Goal: Task Accomplishment & Management: Use online tool/utility

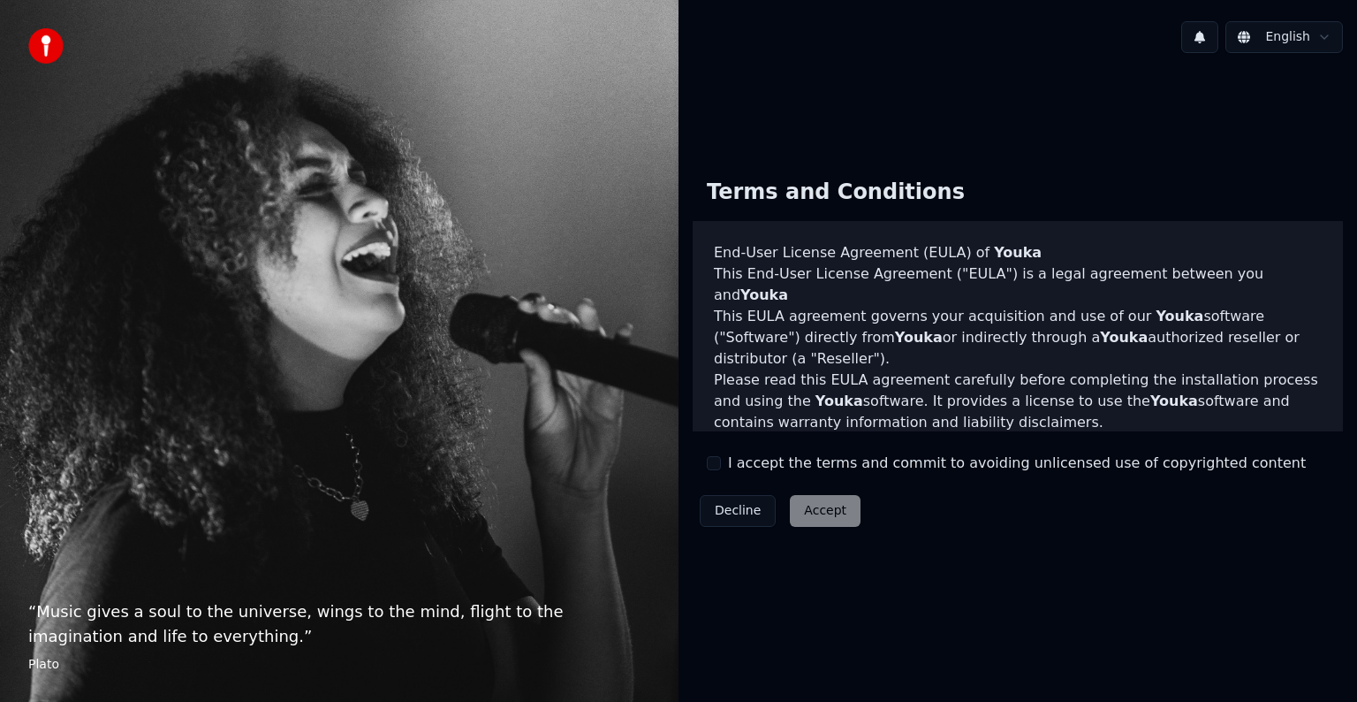
click at [710, 460] on button "I accept the terms and commit to avoiding unlicensed use of copyrighted content" at bounding box center [714, 463] width 14 height 14
click at [807, 508] on button "Accept" at bounding box center [825, 511] width 71 height 32
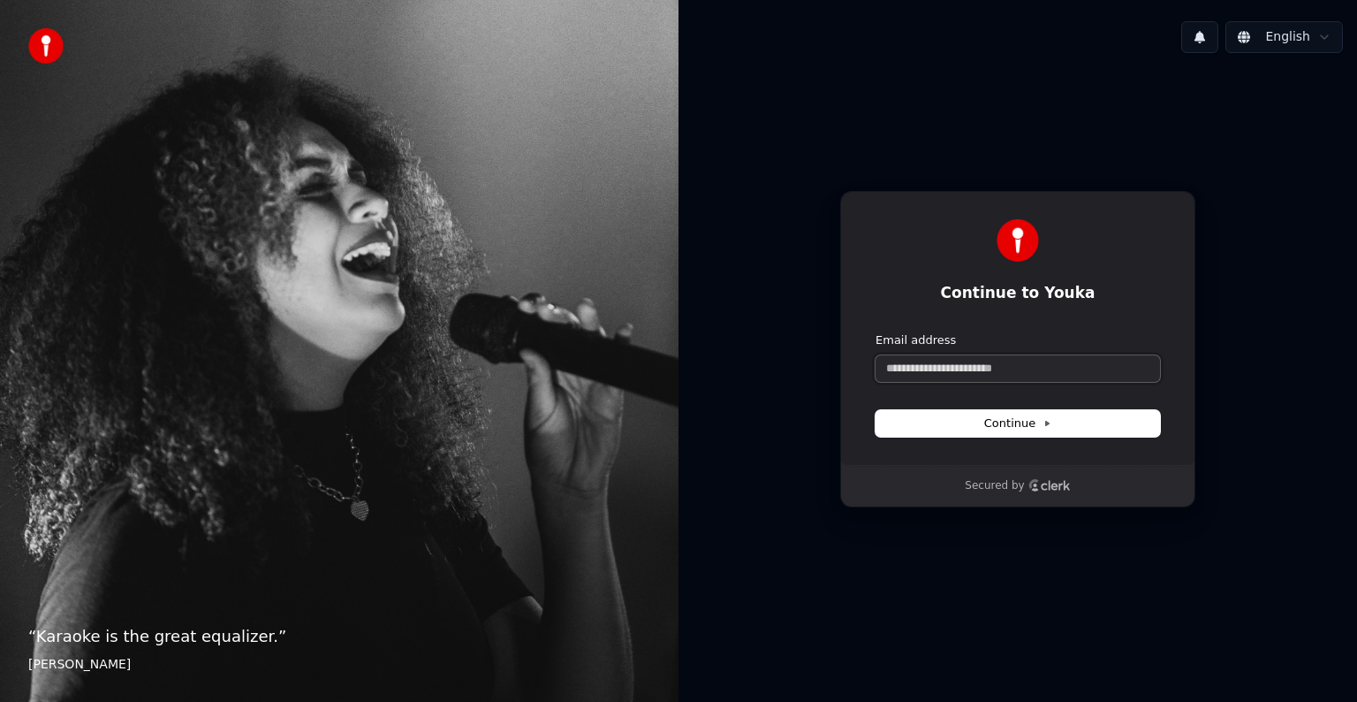
click at [989, 359] on input "Email address" at bounding box center [1018, 368] width 285 height 27
click at [999, 424] on span "Continue" at bounding box center [1017, 423] width 67 height 16
type input "**********"
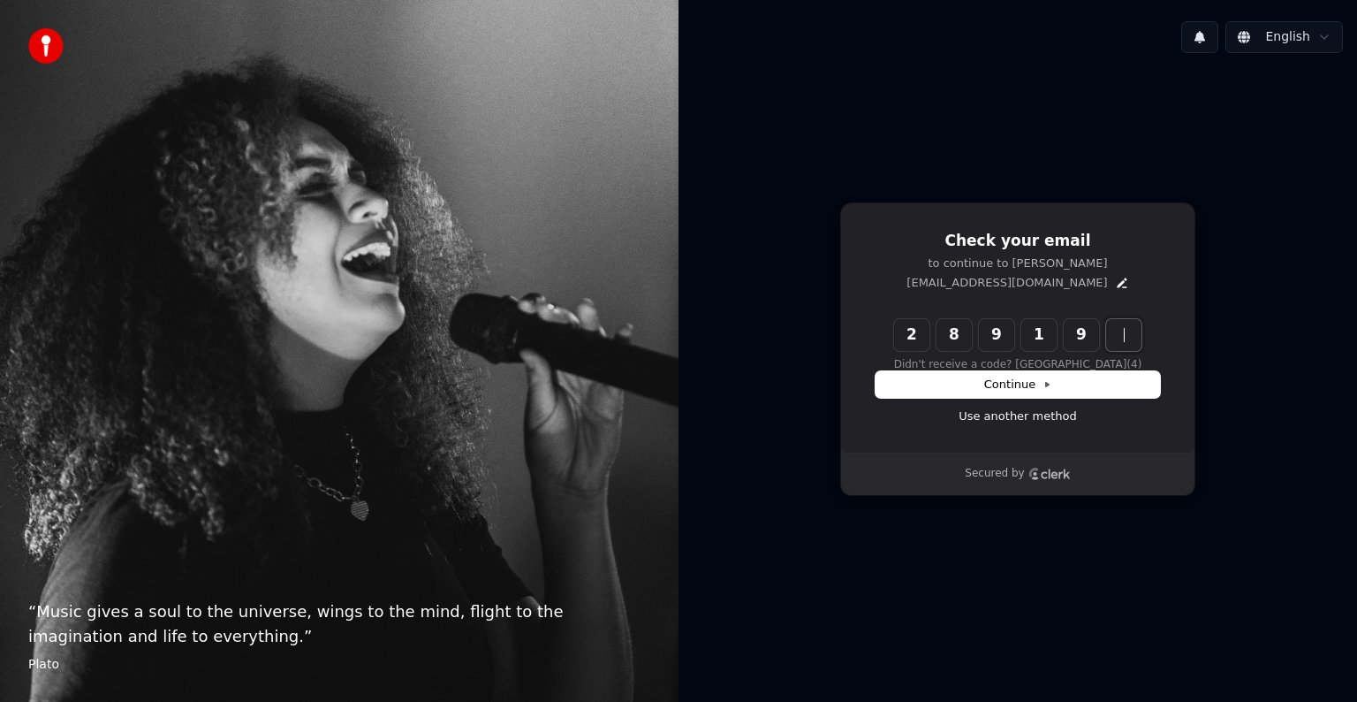
type input "******"
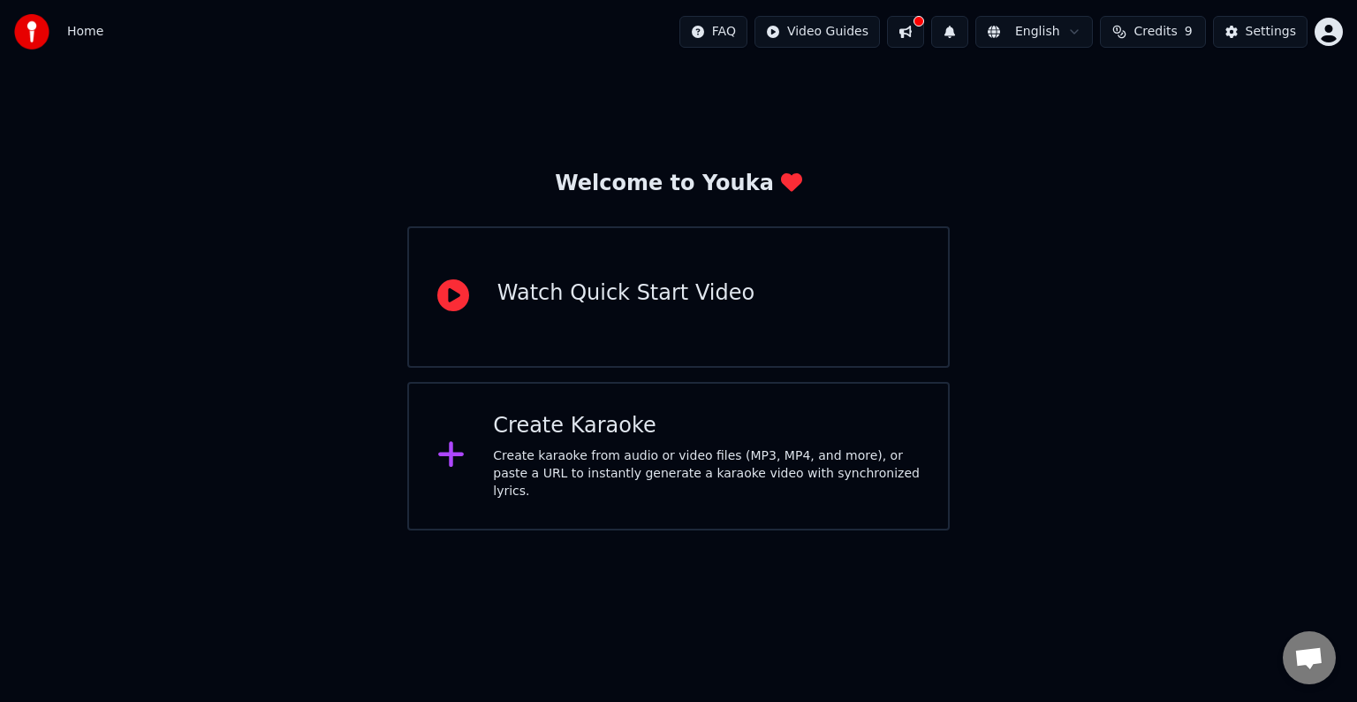
click at [1150, 30] on span "Credits" at bounding box center [1155, 32] width 43 height 18
click at [1162, 167] on button "Refresh" at bounding box center [1158, 164] width 91 height 32
click at [1327, 35] on html "Home FAQ Video Guides English Credits 9 Settings Welcome to Youka Watch Quick S…" at bounding box center [678, 265] width 1357 height 530
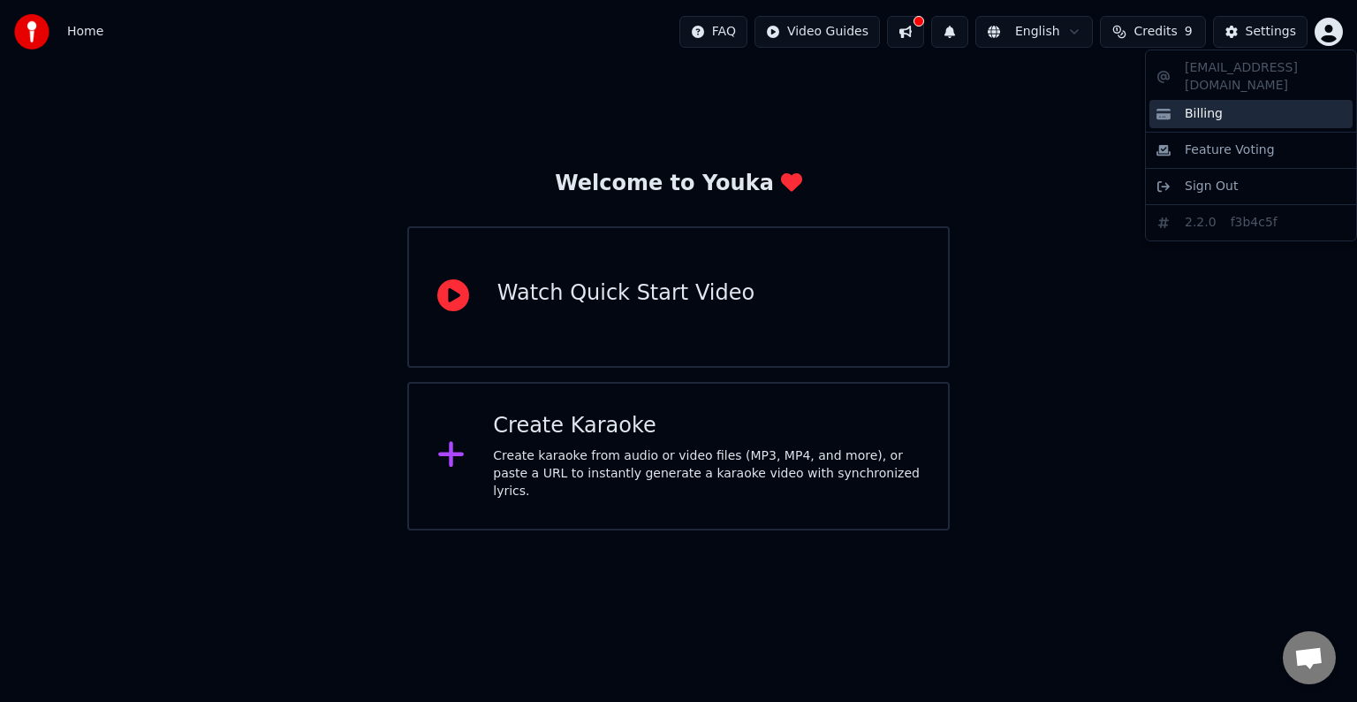
click at [1195, 105] on span "Billing" at bounding box center [1204, 114] width 38 height 18
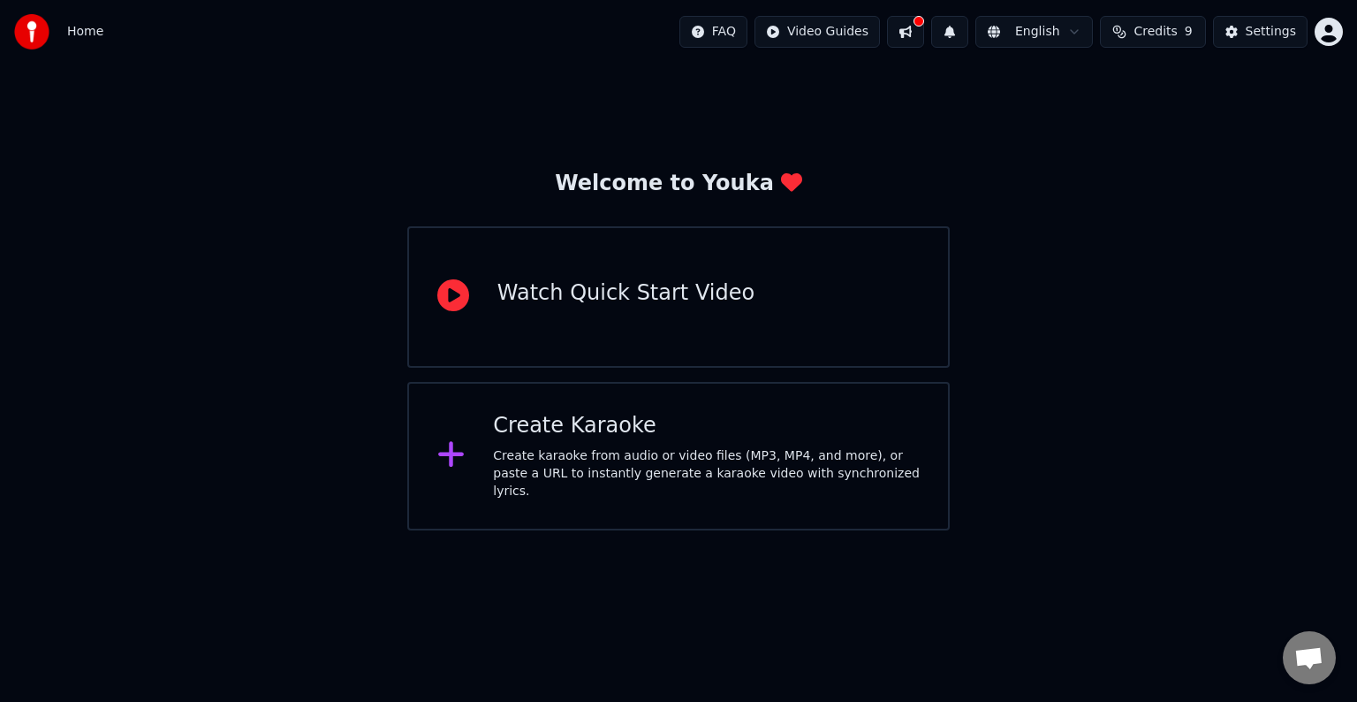
click at [1169, 32] on span "Credits" at bounding box center [1155, 32] width 43 height 18
click at [1069, 91] on th "Topup" at bounding box center [1058, 83] width 50 height 35
click at [1069, 90] on th "Topup" at bounding box center [1058, 83] width 50 height 35
click at [1162, 33] on span "Credits" at bounding box center [1155, 32] width 43 height 18
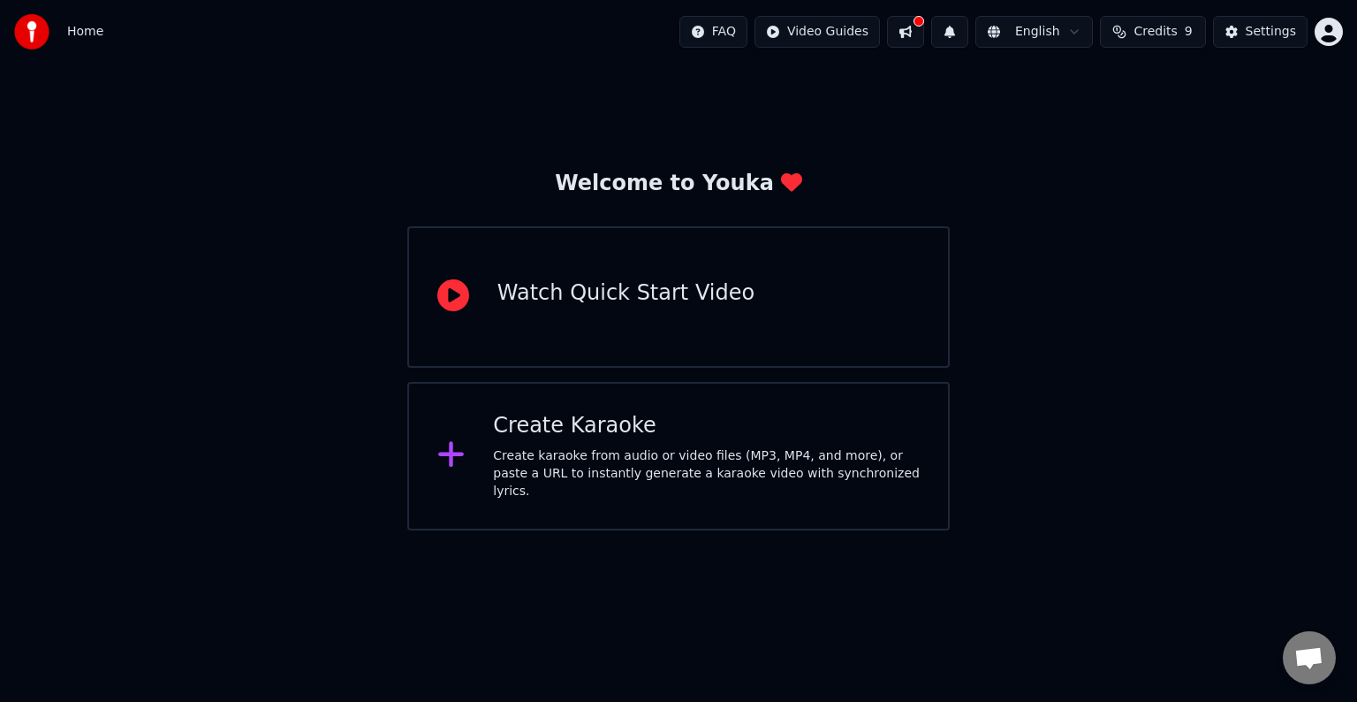
click at [1162, 33] on span "Credits" at bounding box center [1155, 32] width 43 height 18
click at [1262, 32] on div "Settings" at bounding box center [1271, 32] width 50 height 18
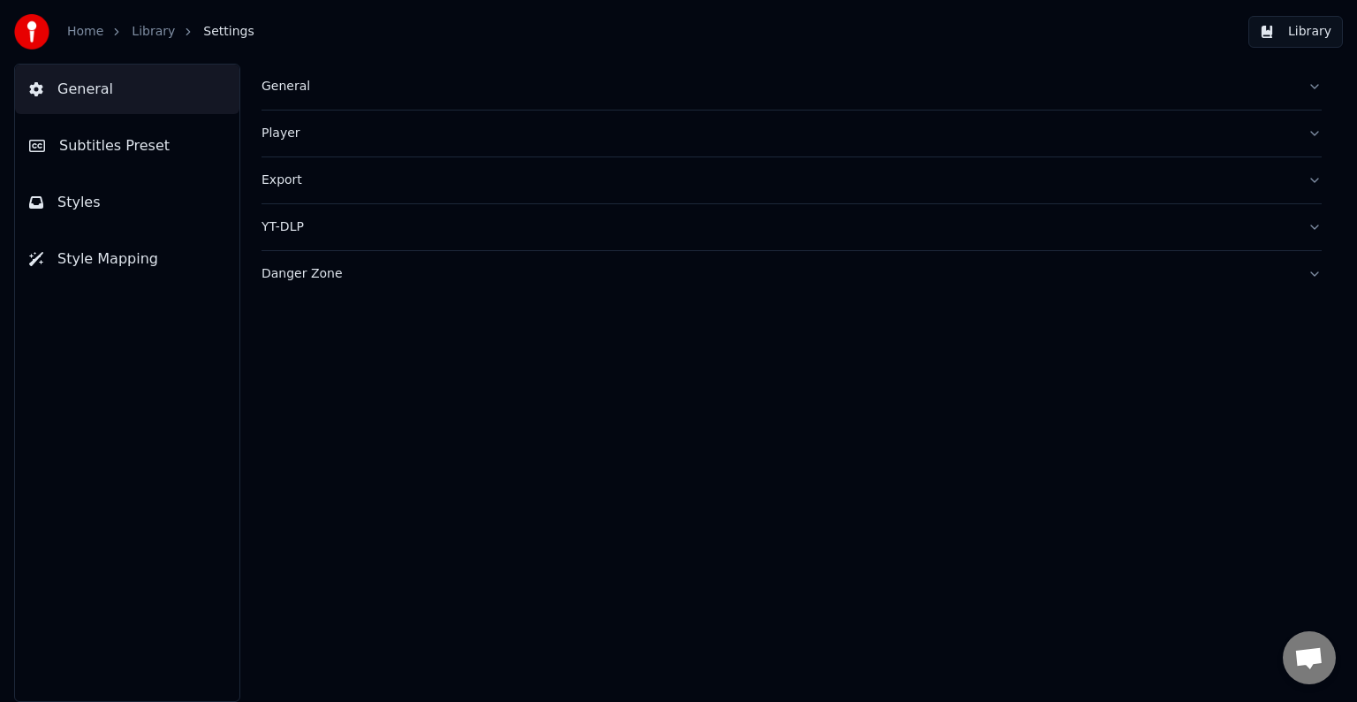
click at [110, 145] on span "Subtitles Preset" at bounding box center [114, 145] width 110 height 21
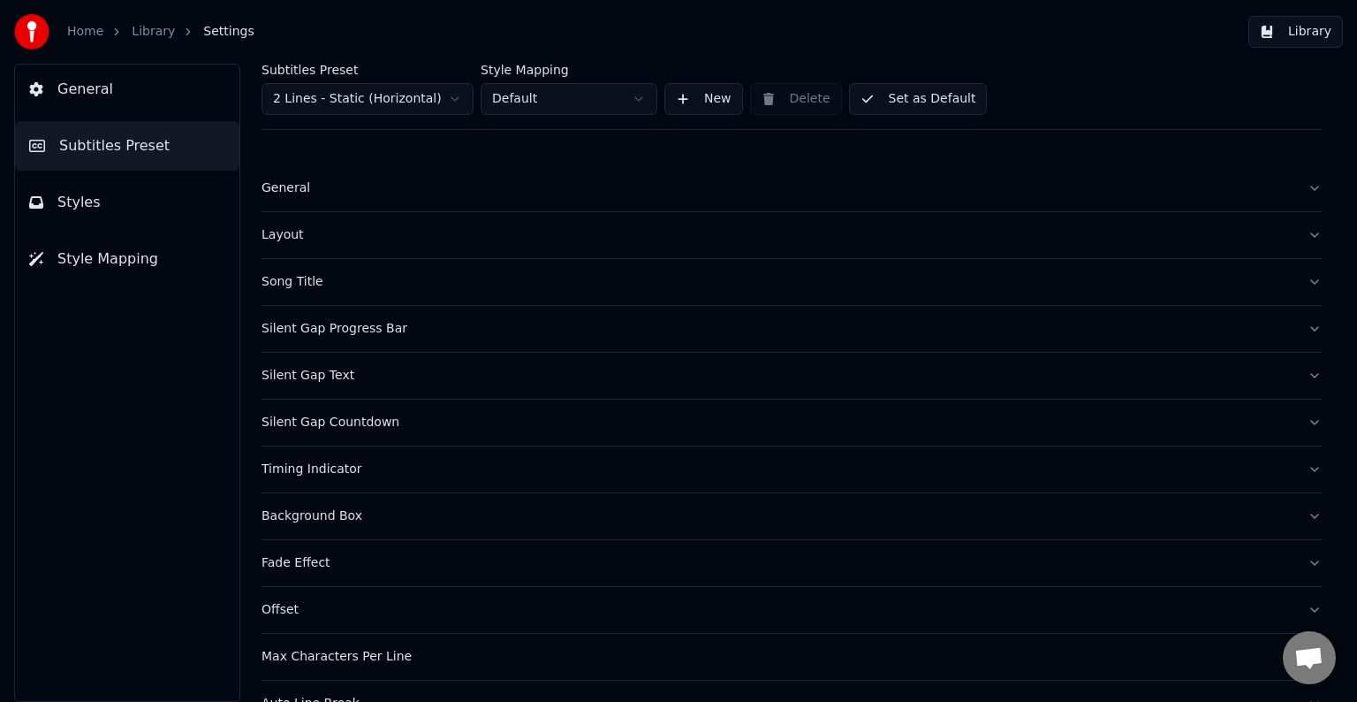
click at [96, 210] on button "Styles" at bounding box center [127, 202] width 224 height 49
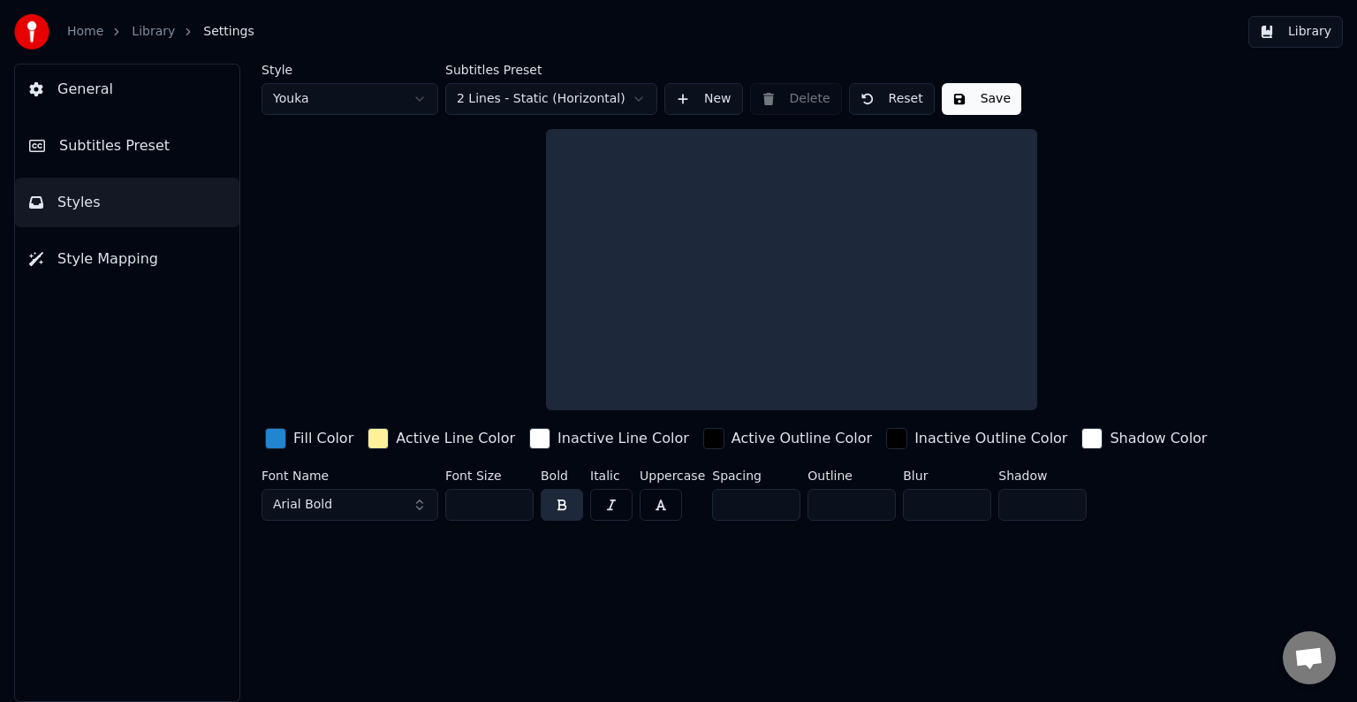
click at [108, 153] on span "Subtitles Preset" at bounding box center [114, 145] width 110 height 21
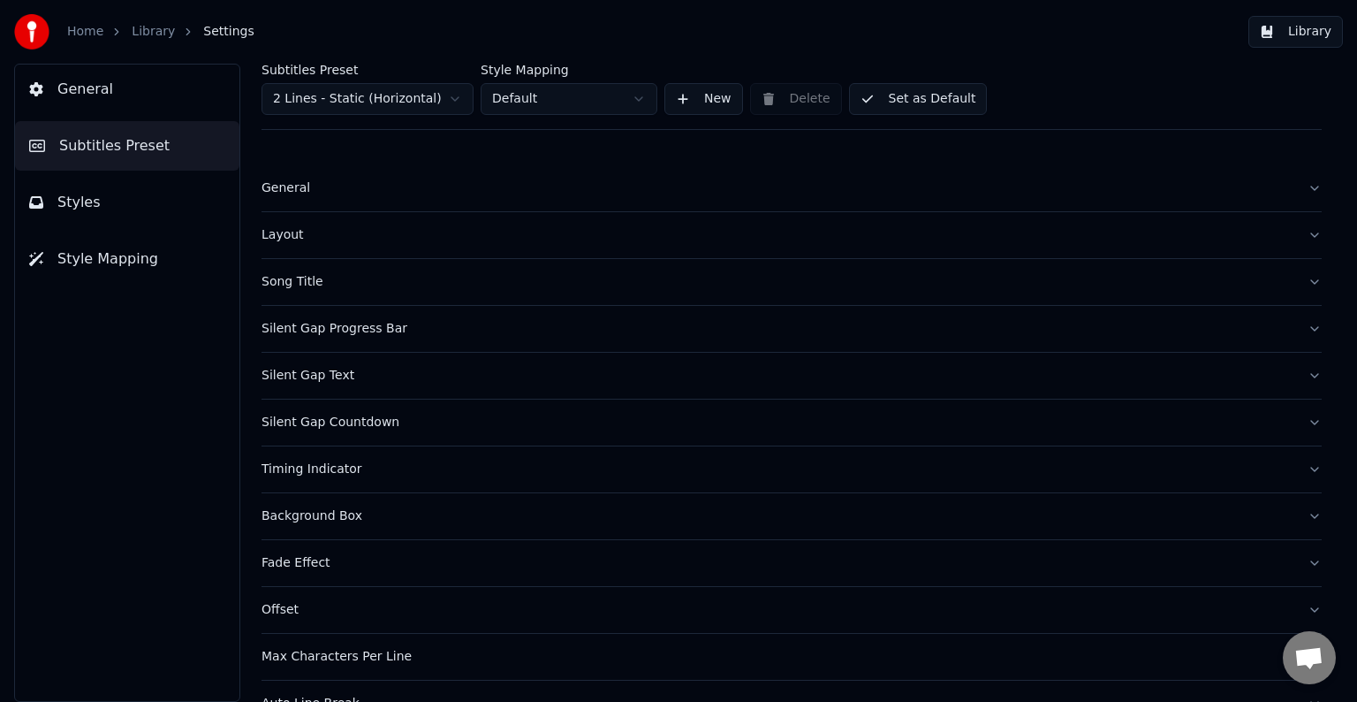
click at [81, 29] on link "Home" at bounding box center [85, 32] width 36 height 18
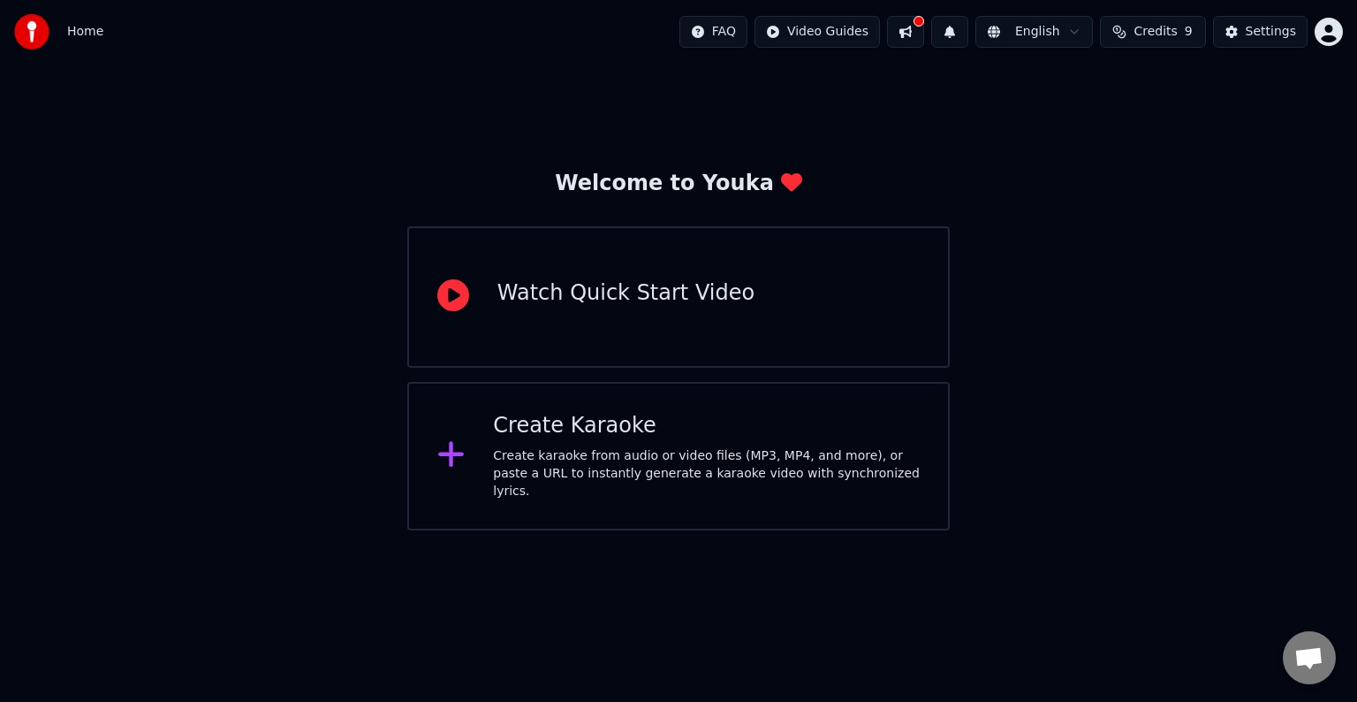
click at [582, 435] on div "Create Karaoke" at bounding box center [706, 426] width 427 height 28
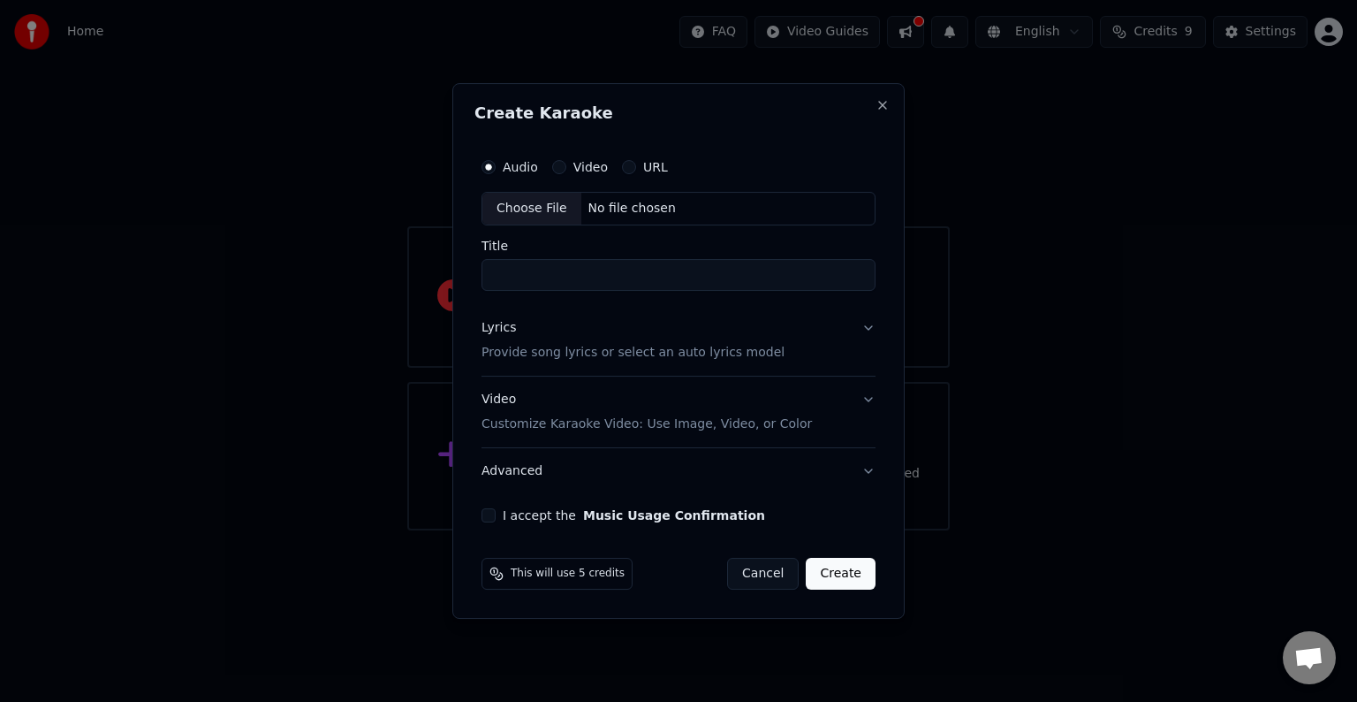
type input "*"
type input "**********"
click at [558, 165] on button "Video" at bounding box center [559, 167] width 14 height 14
click at [562, 269] on input "Title" at bounding box center [679, 275] width 394 height 32
click at [555, 211] on div "Choose File" at bounding box center [531, 209] width 99 height 32
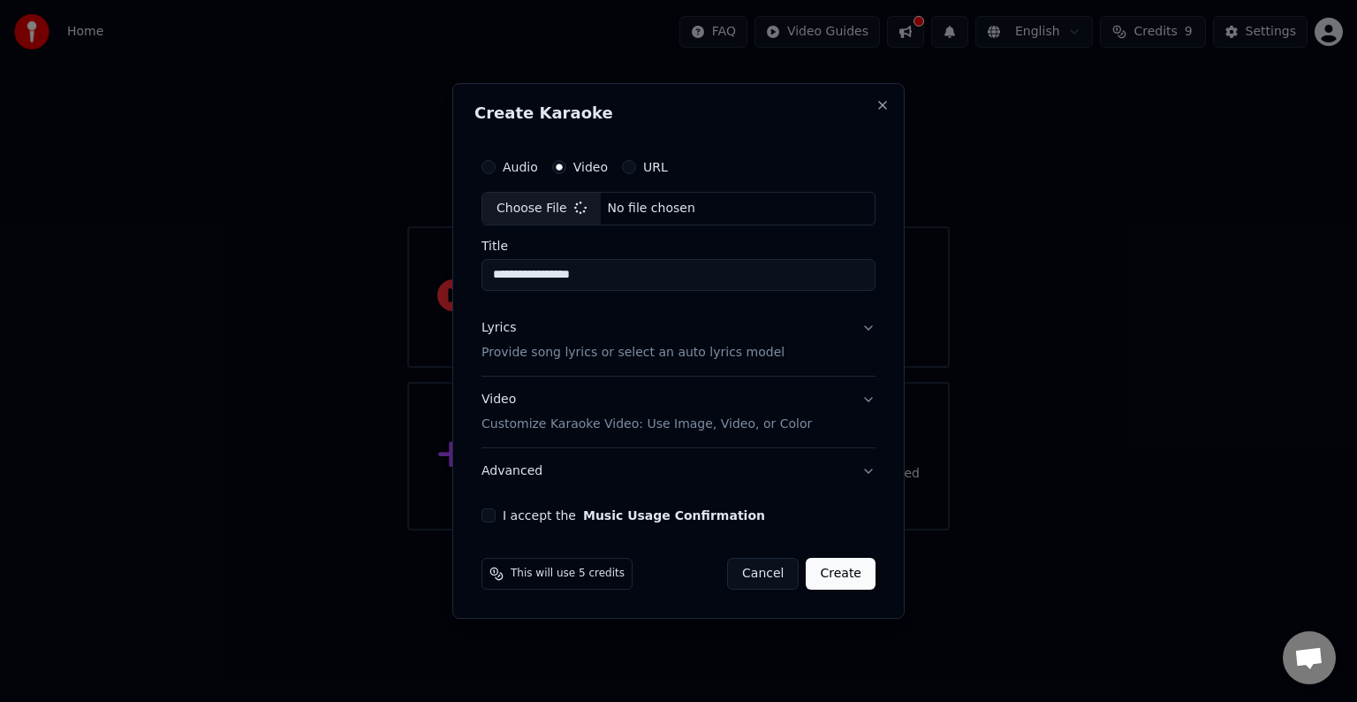
type input "**********"
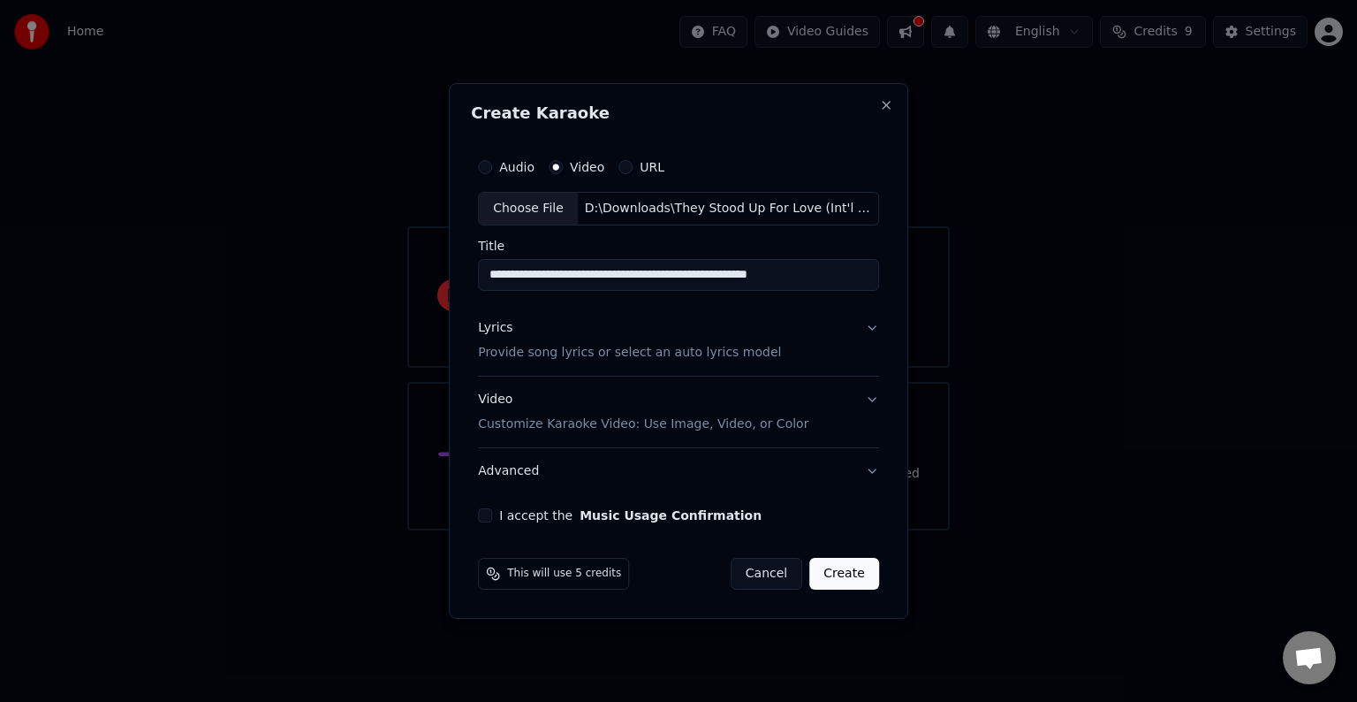
click at [867, 331] on button "Lyrics Provide song lyrics or select an auto lyrics model" at bounding box center [678, 340] width 401 height 71
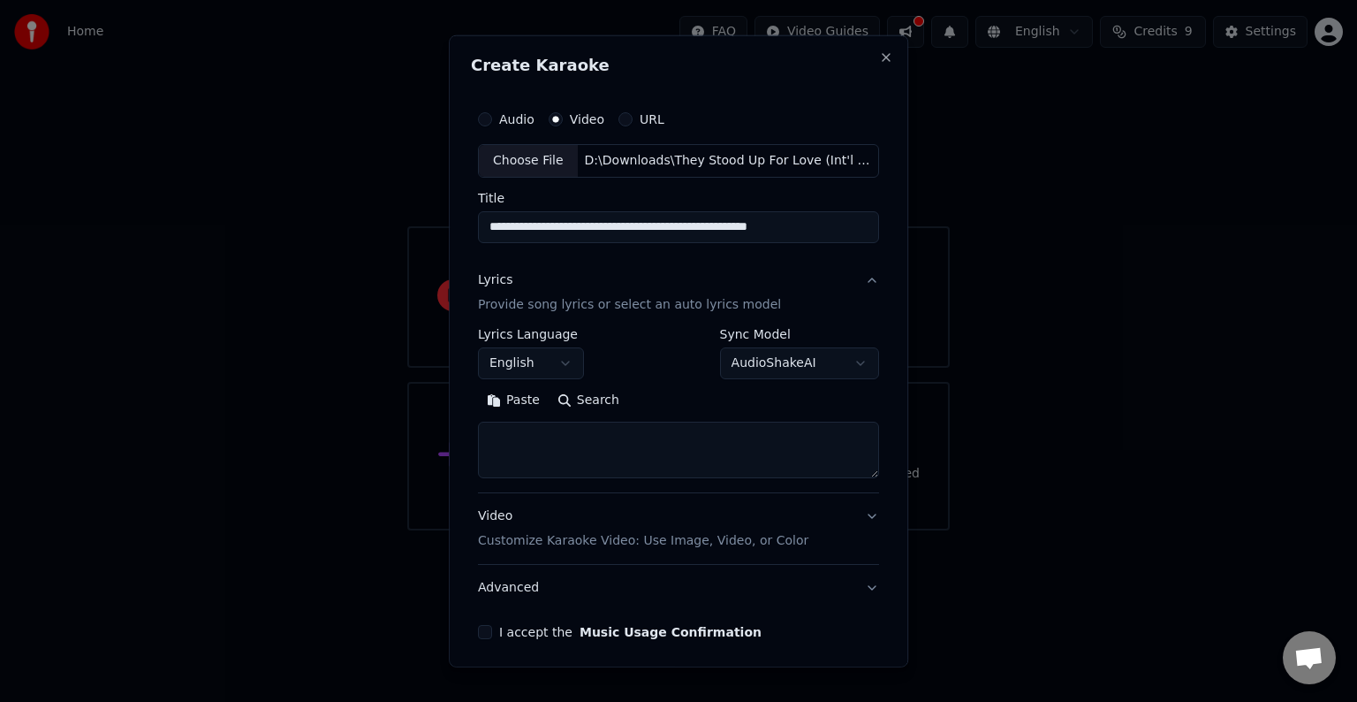
click at [511, 431] on textarea at bounding box center [678, 449] width 401 height 57
paste textarea "**********"
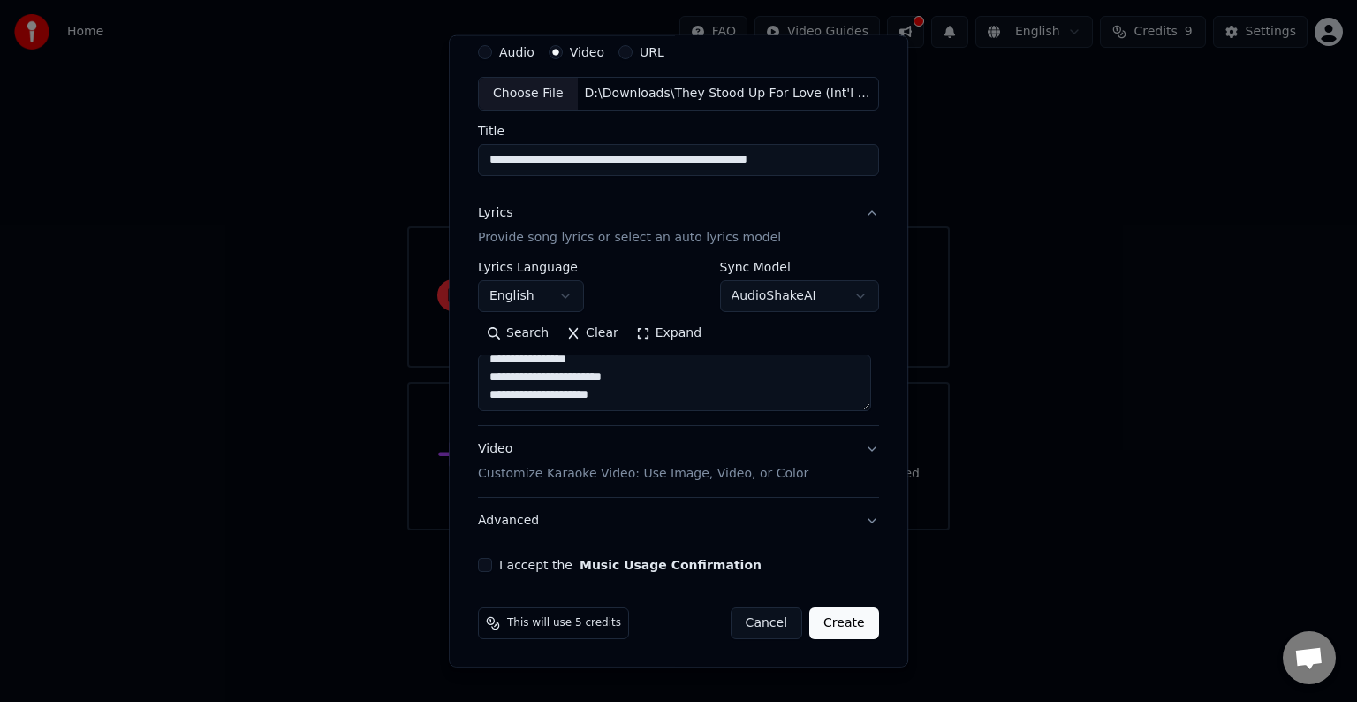
type textarea "**********"
click at [482, 564] on button "I accept the Music Usage Confirmation" at bounding box center [485, 565] width 14 height 14
click at [838, 626] on button "Create" at bounding box center [844, 623] width 70 height 32
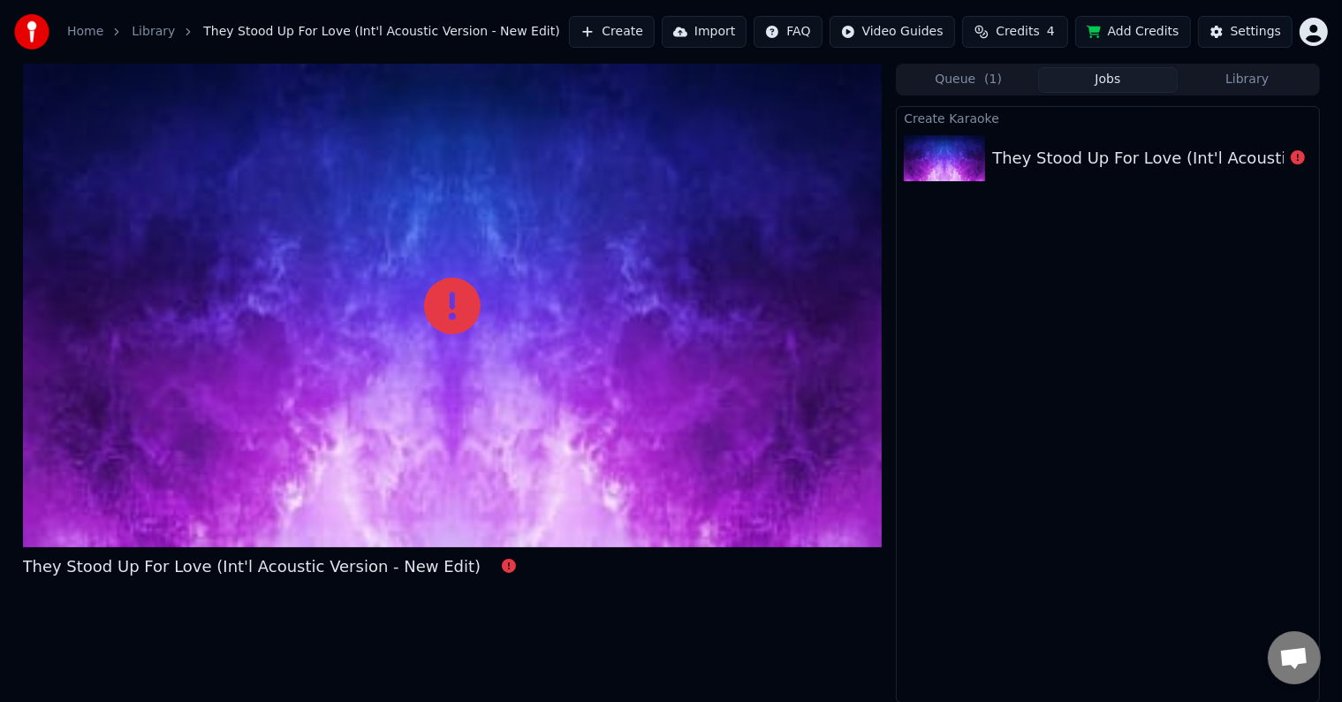
click at [467, 609] on div "They Stood Up For Love (Int'l Acoustic Version - New Edit)" at bounding box center [453, 383] width 860 height 639
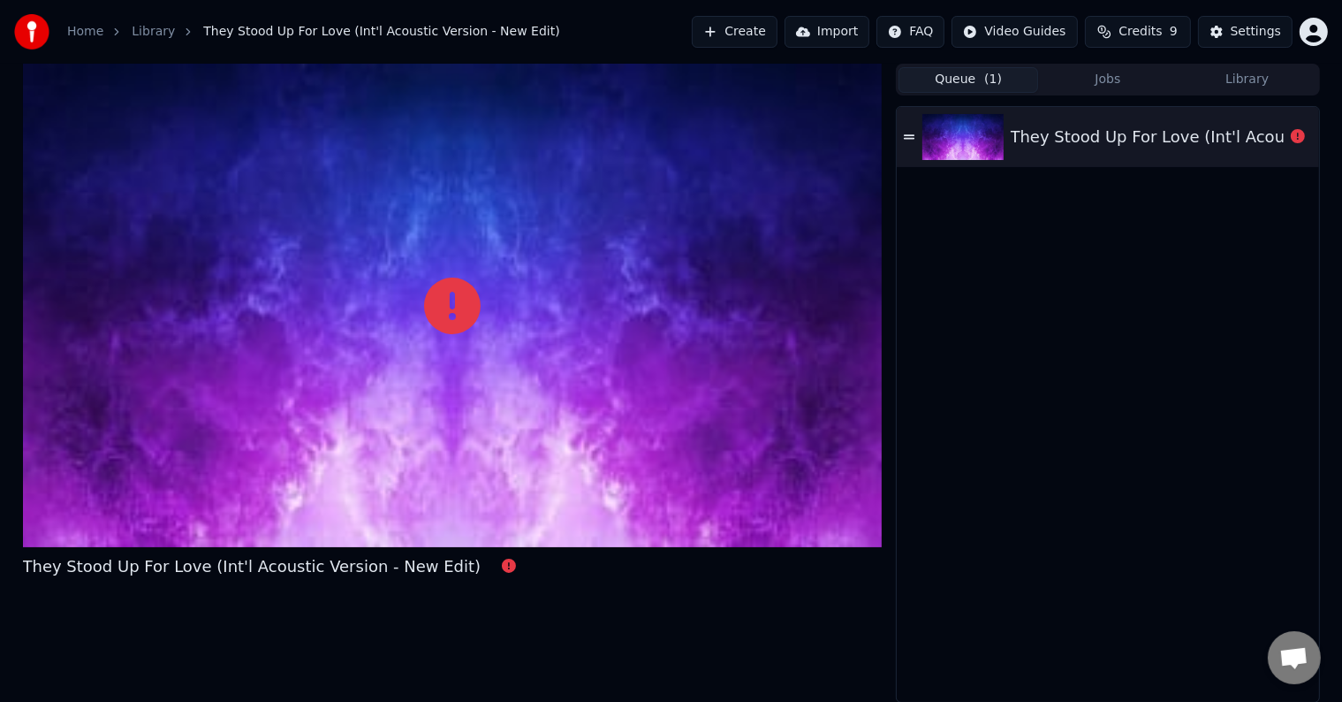
click at [983, 86] on button "Queue ( 1 )" at bounding box center [969, 80] width 140 height 26
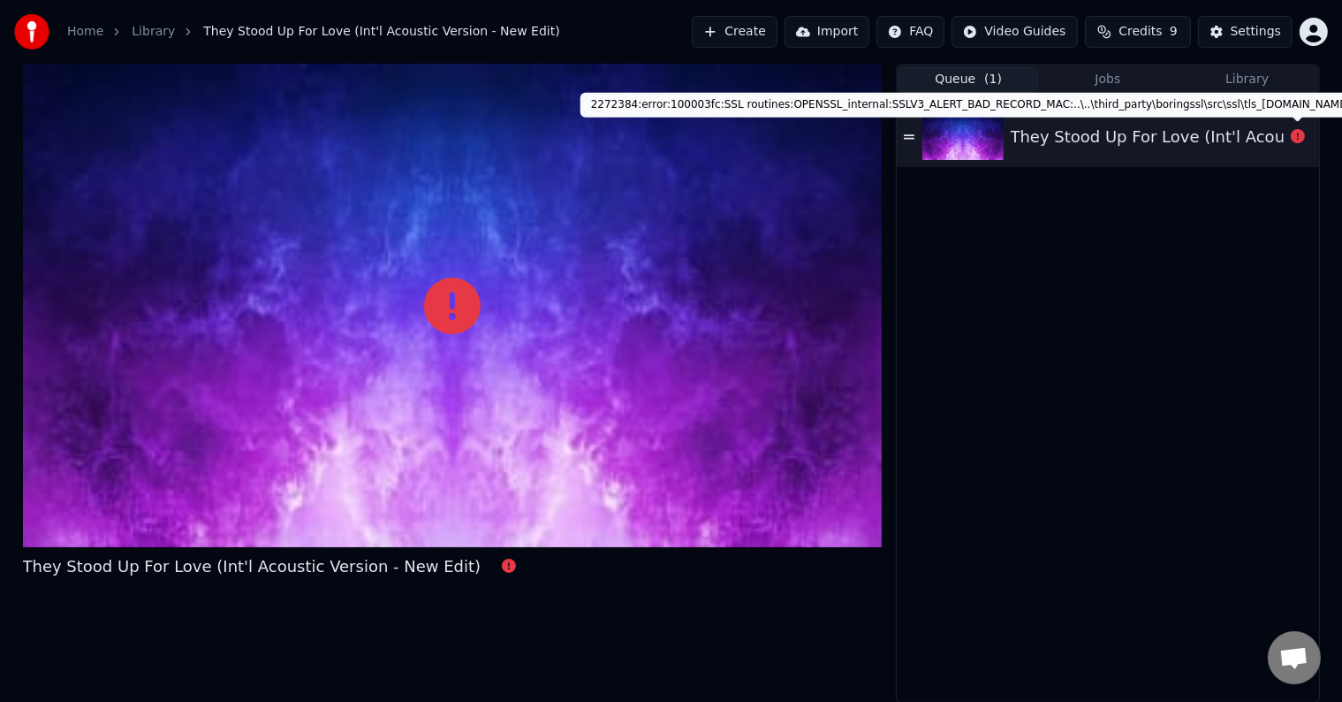
click at [1295, 132] on icon at bounding box center [1298, 136] width 14 height 14
click at [1297, 132] on icon at bounding box center [1298, 136] width 14 height 14
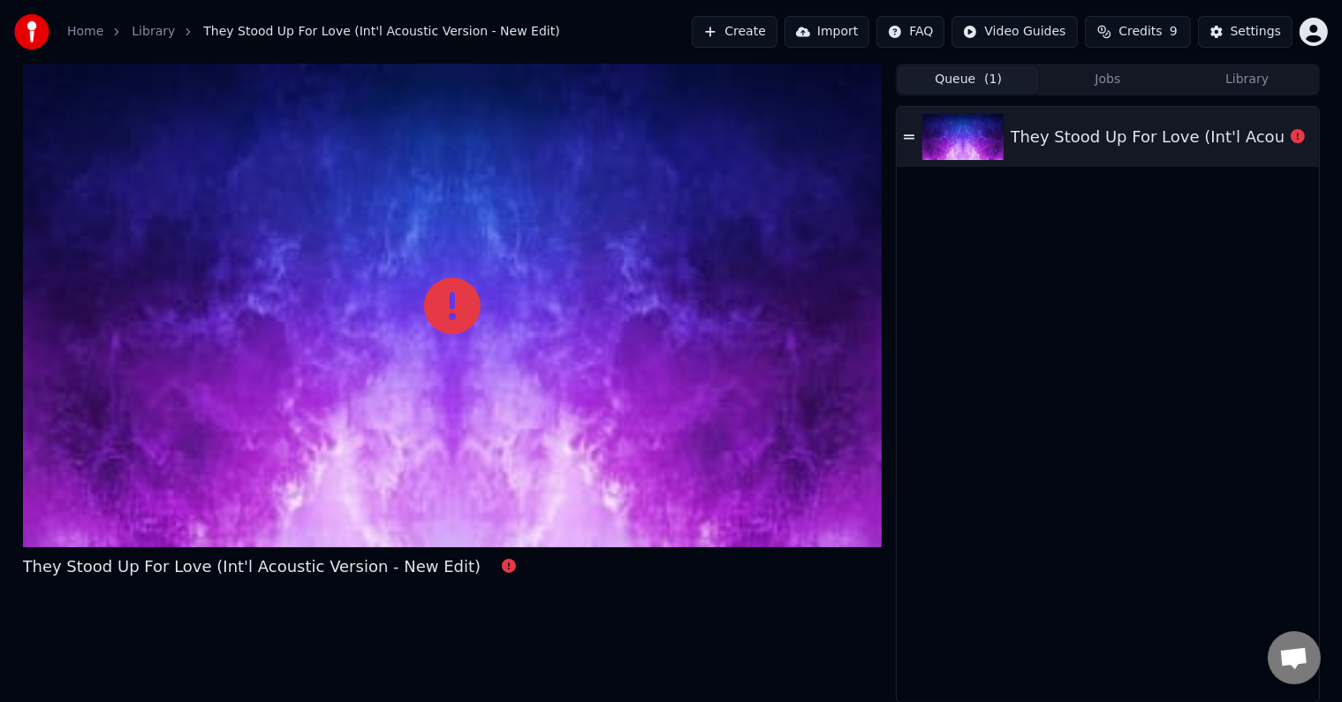
click at [163, 31] on link "Library" at bounding box center [153, 32] width 43 height 18
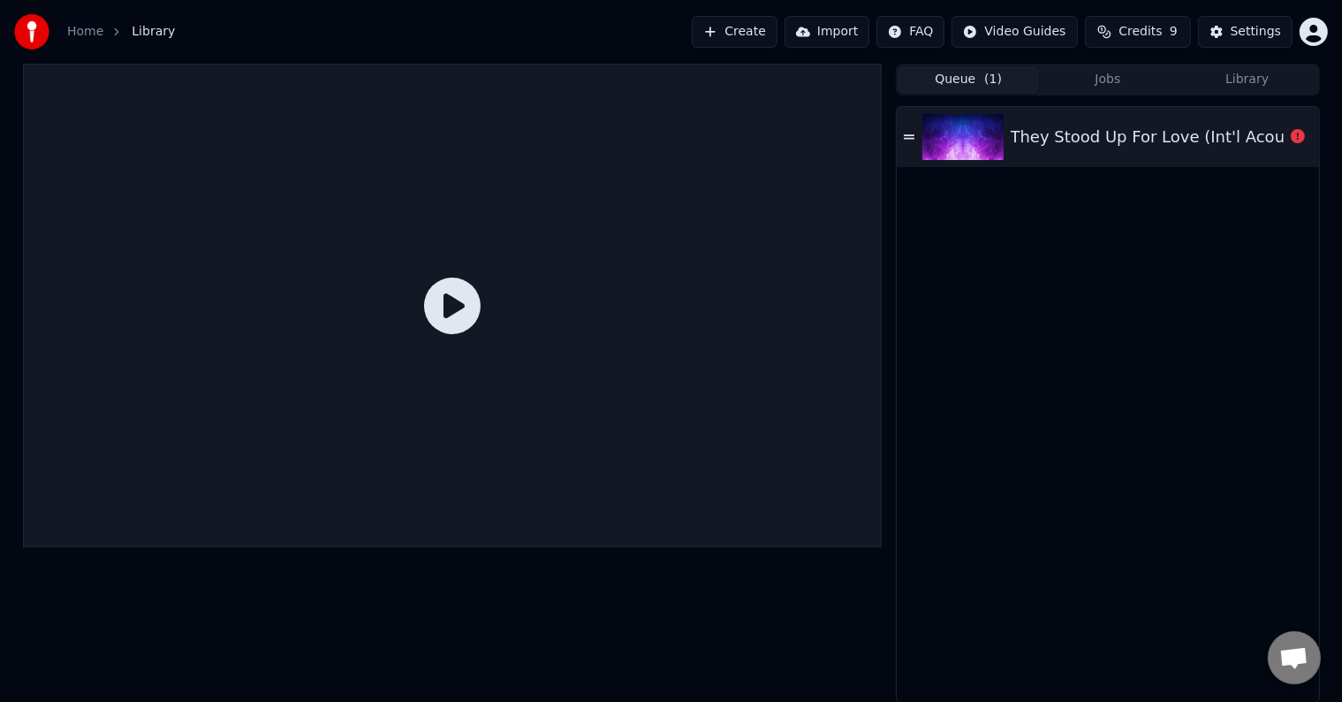
click at [453, 314] on icon at bounding box center [452, 305] width 57 height 57
click at [753, 38] on button "Create" at bounding box center [735, 32] width 86 height 32
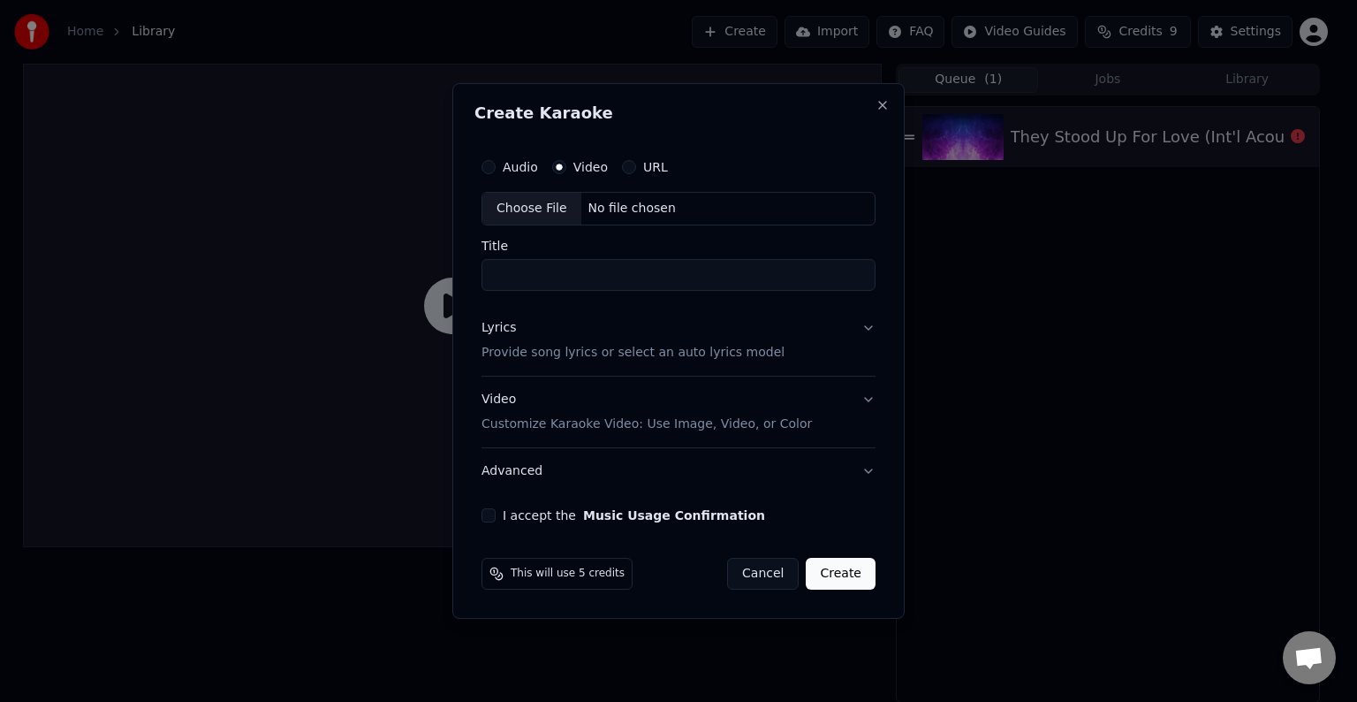
click at [615, 271] on input "Title" at bounding box center [679, 275] width 394 height 32
click at [562, 203] on div "Choose File" at bounding box center [531, 209] width 99 height 32
type input "**********"
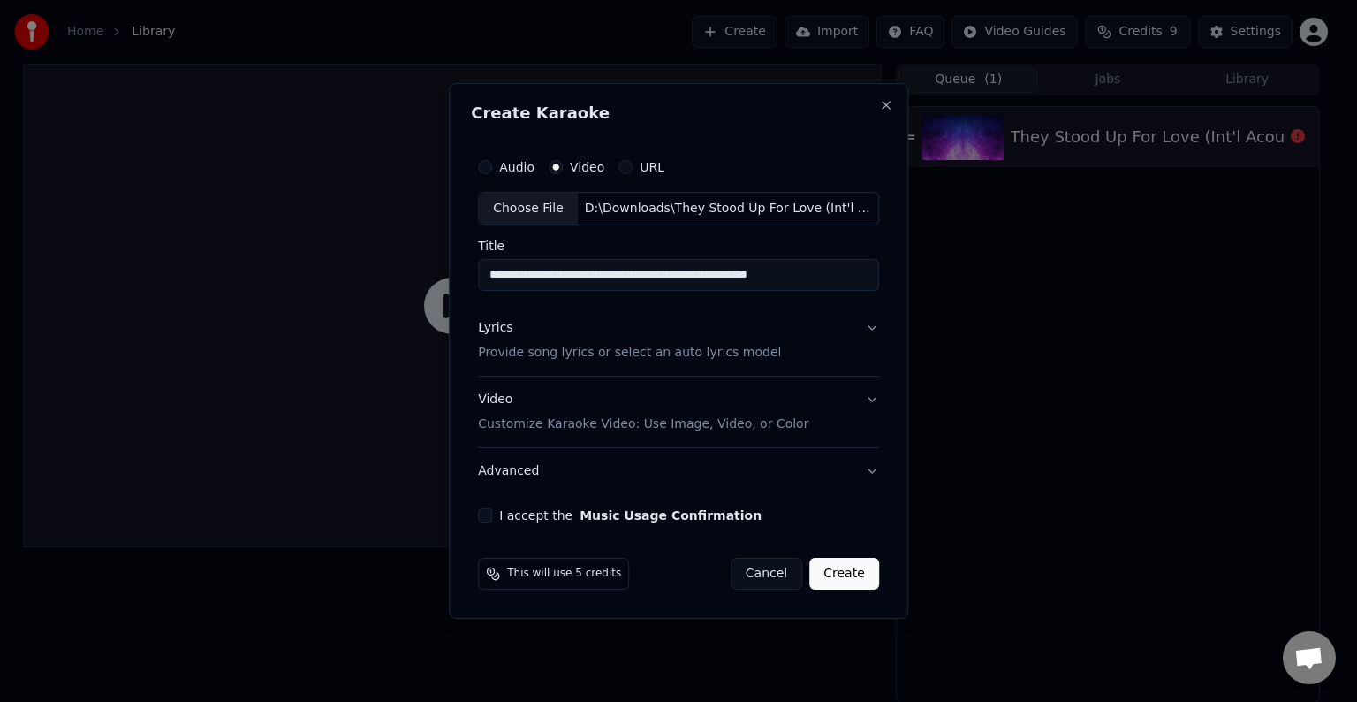
click at [872, 328] on button "Lyrics Provide song lyrics or select an auto lyrics model" at bounding box center [678, 340] width 401 height 71
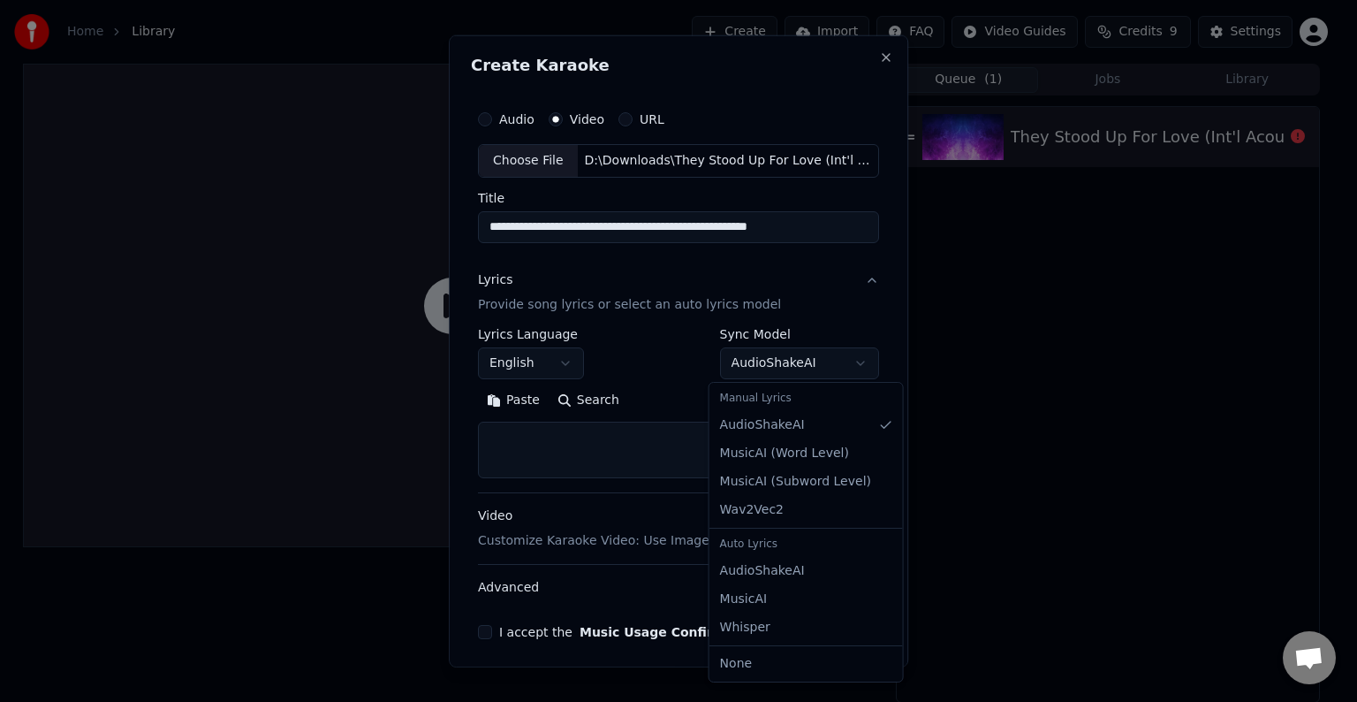
click at [850, 359] on body "**********" at bounding box center [671, 351] width 1342 height 702
click at [939, 353] on div at bounding box center [678, 351] width 1357 height 702
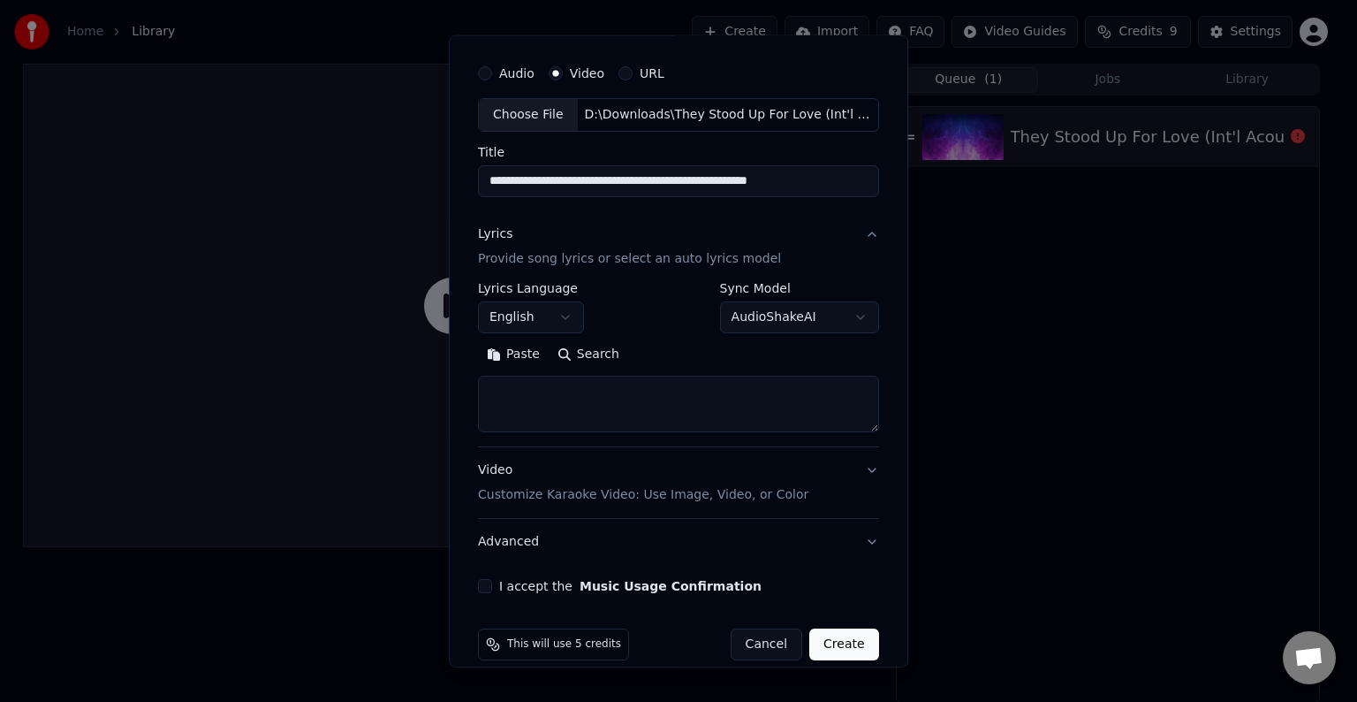
scroll to position [67, 0]
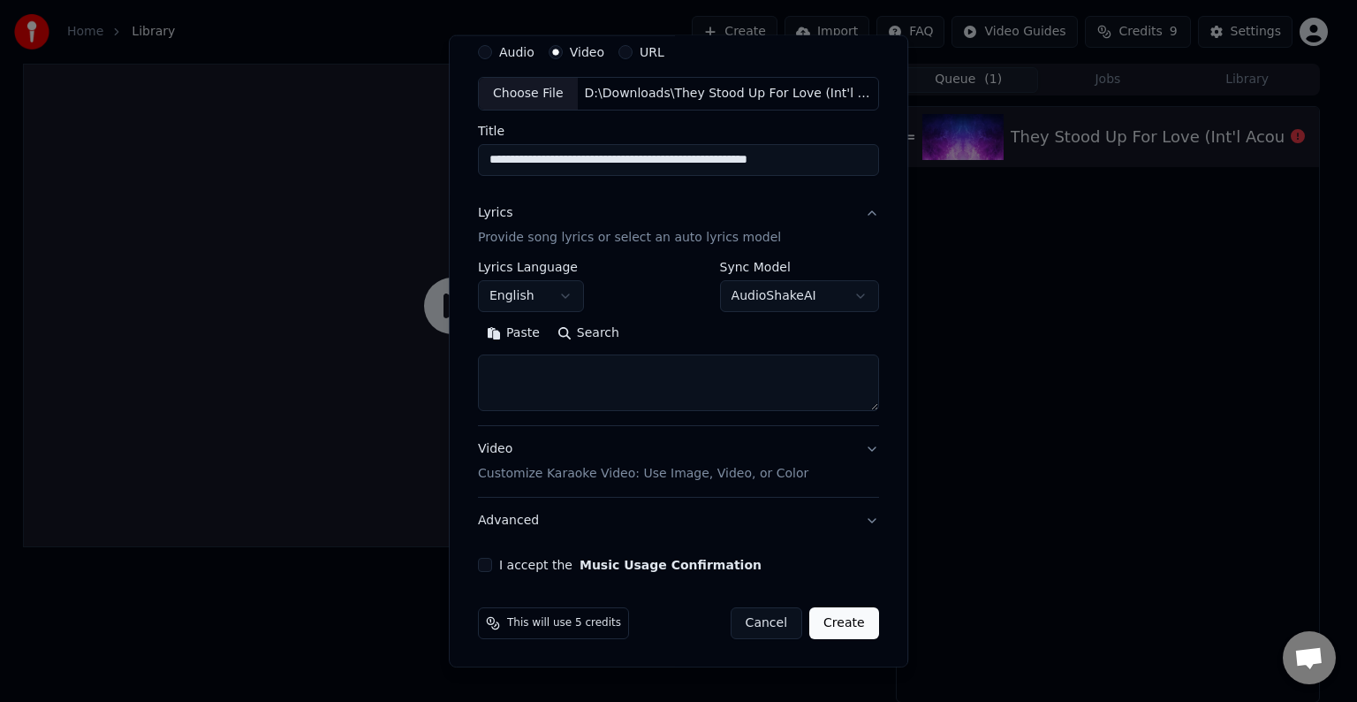
click at [485, 563] on button "I accept the Music Usage Confirmation" at bounding box center [485, 565] width 14 height 14
click at [838, 617] on button "Create" at bounding box center [844, 623] width 70 height 32
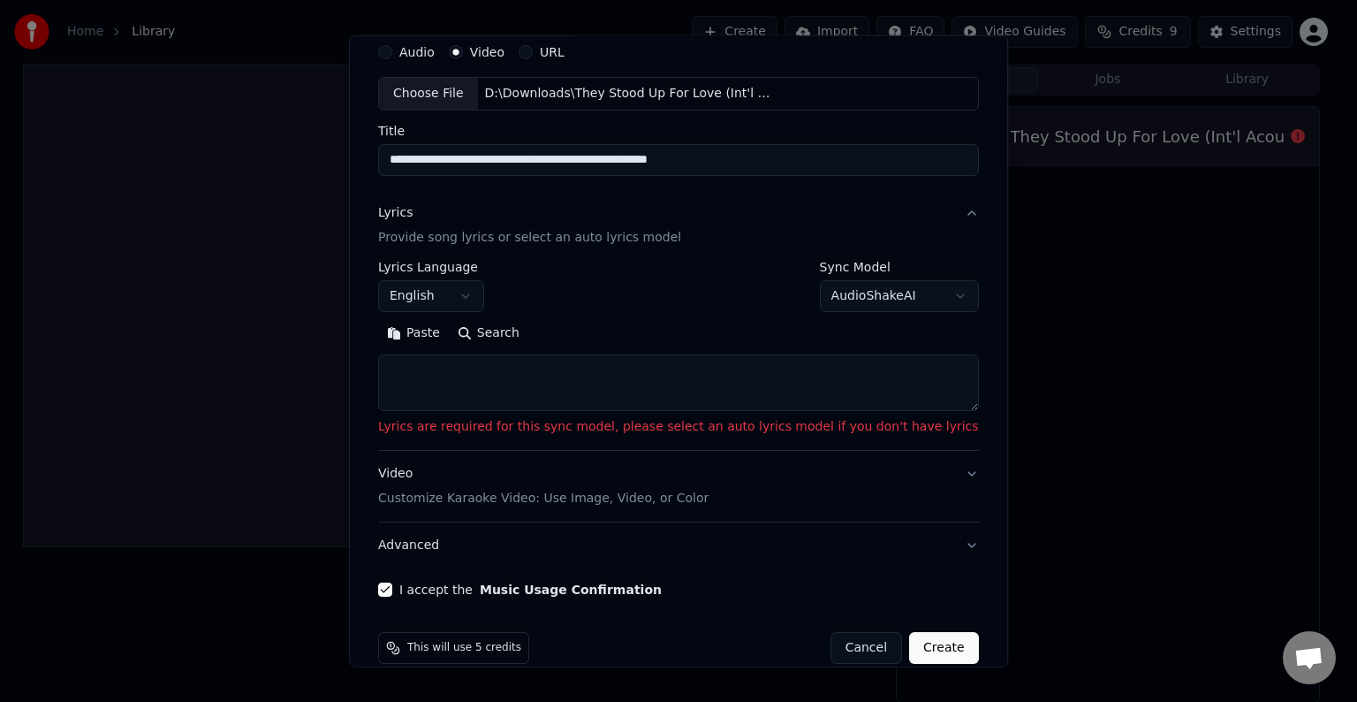
click at [915, 299] on body "**********" at bounding box center [671, 351] width 1342 height 702
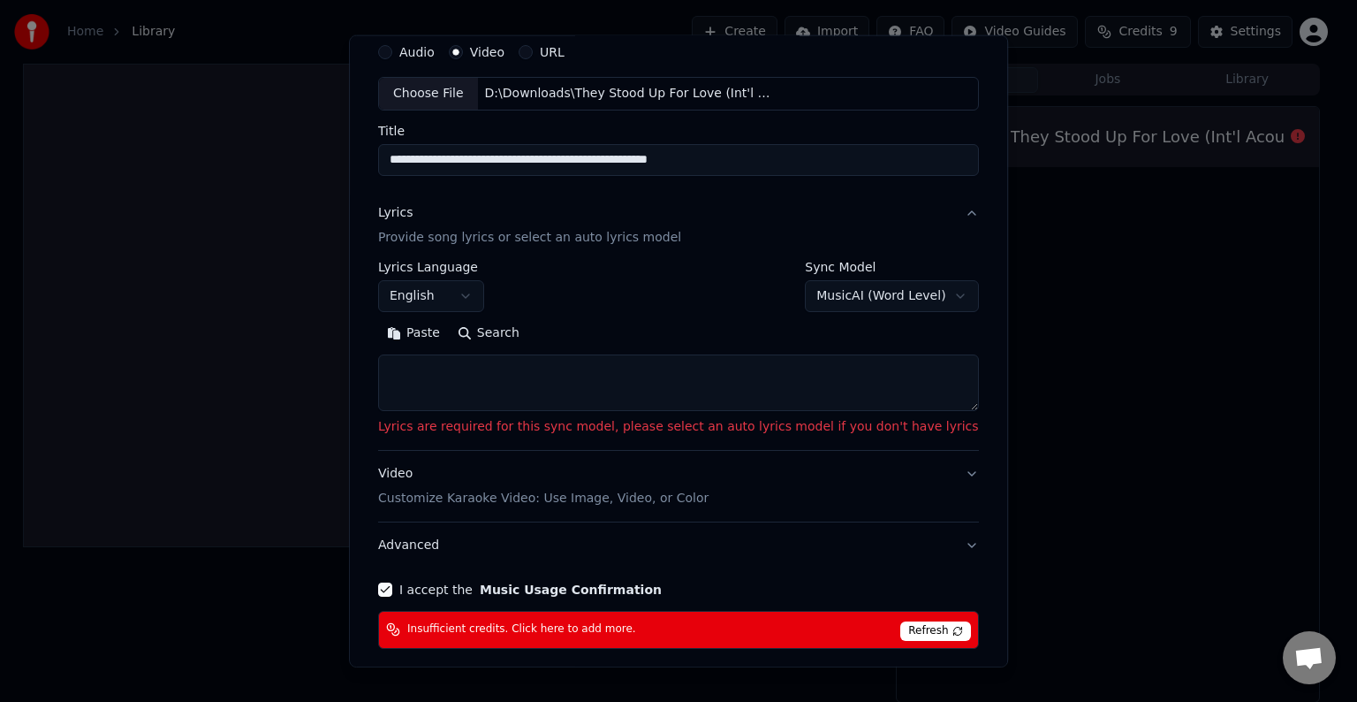
click at [901, 300] on body "**********" at bounding box center [671, 351] width 1342 height 702
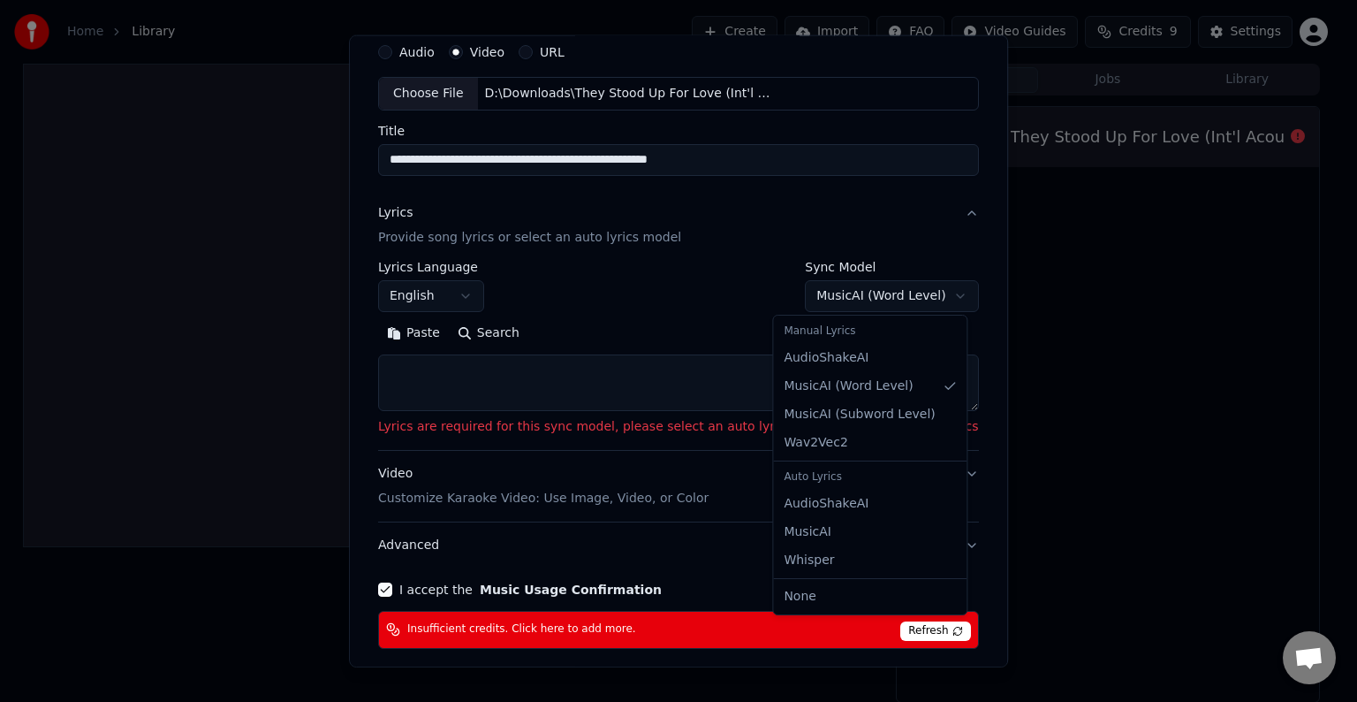
select select "**********"
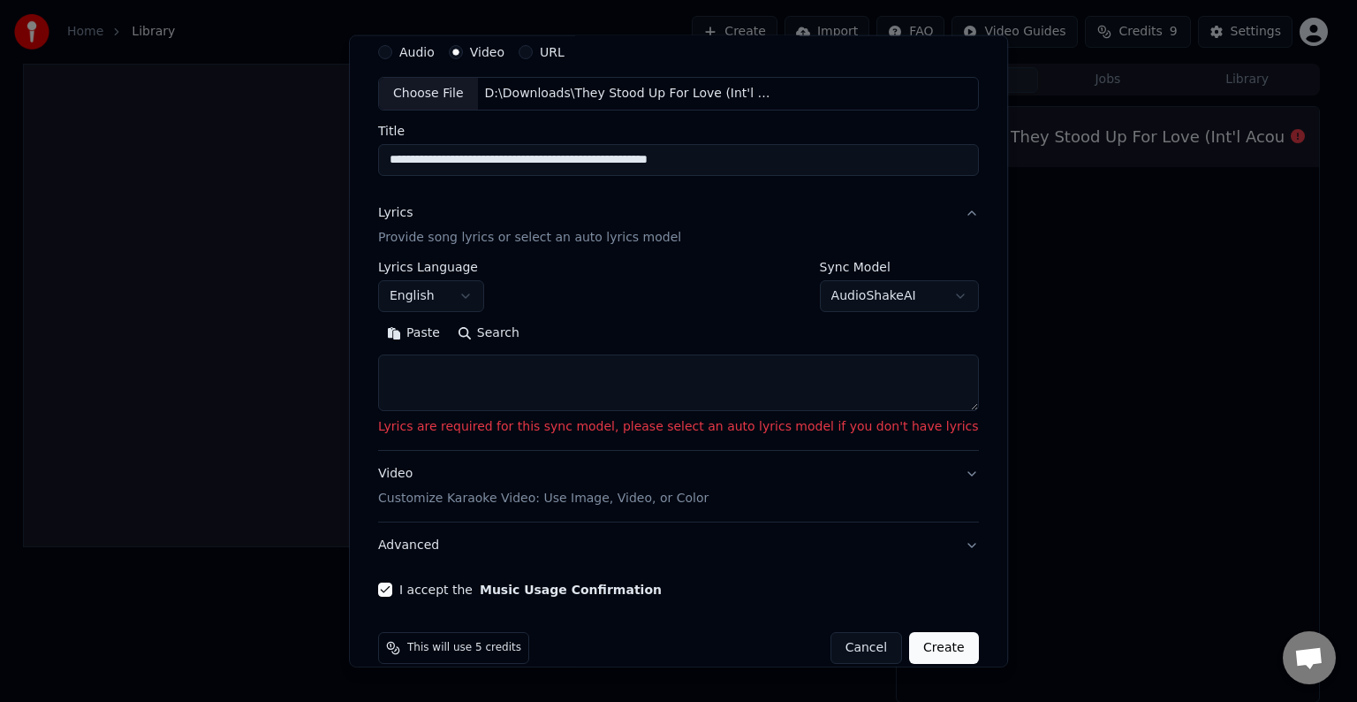
click at [565, 375] on textarea at bounding box center [678, 382] width 601 height 57
paste textarea "**********"
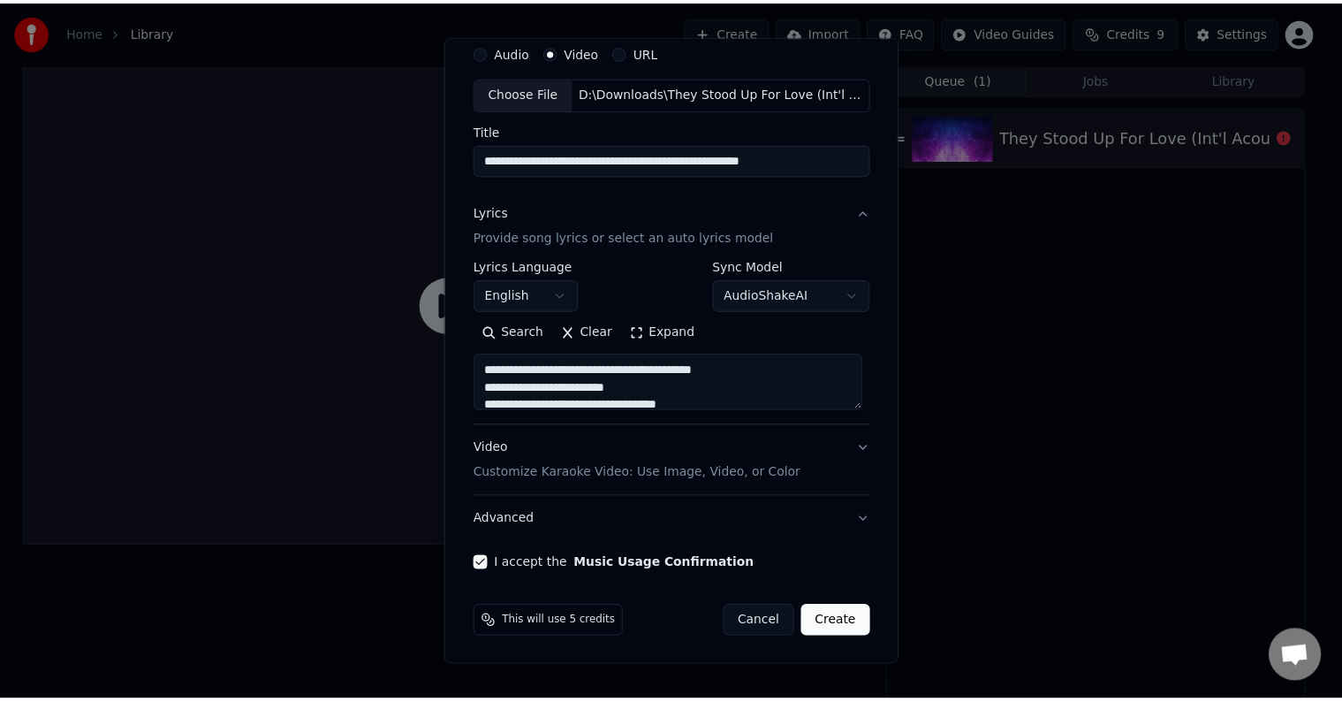
scroll to position [1117, 0]
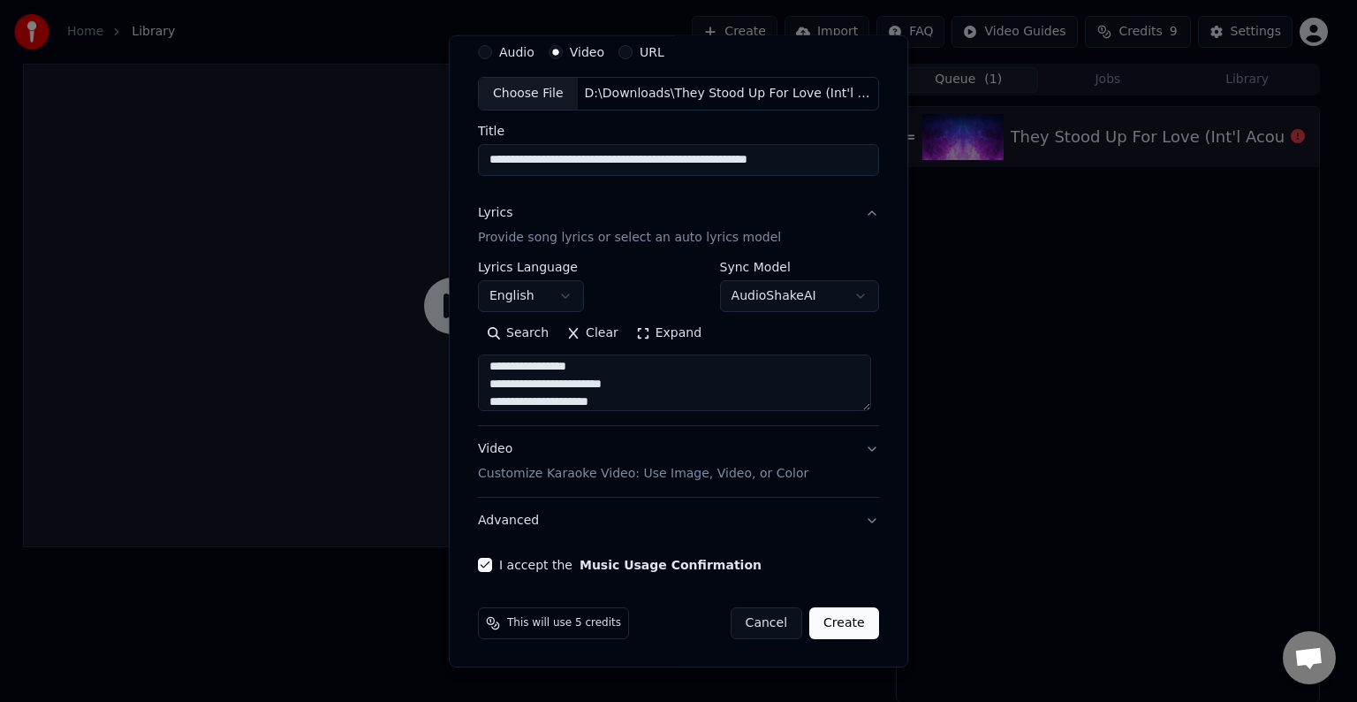
type textarea "**********"
click at [834, 622] on button "Create" at bounding box center [844, 623] width 70 height 32
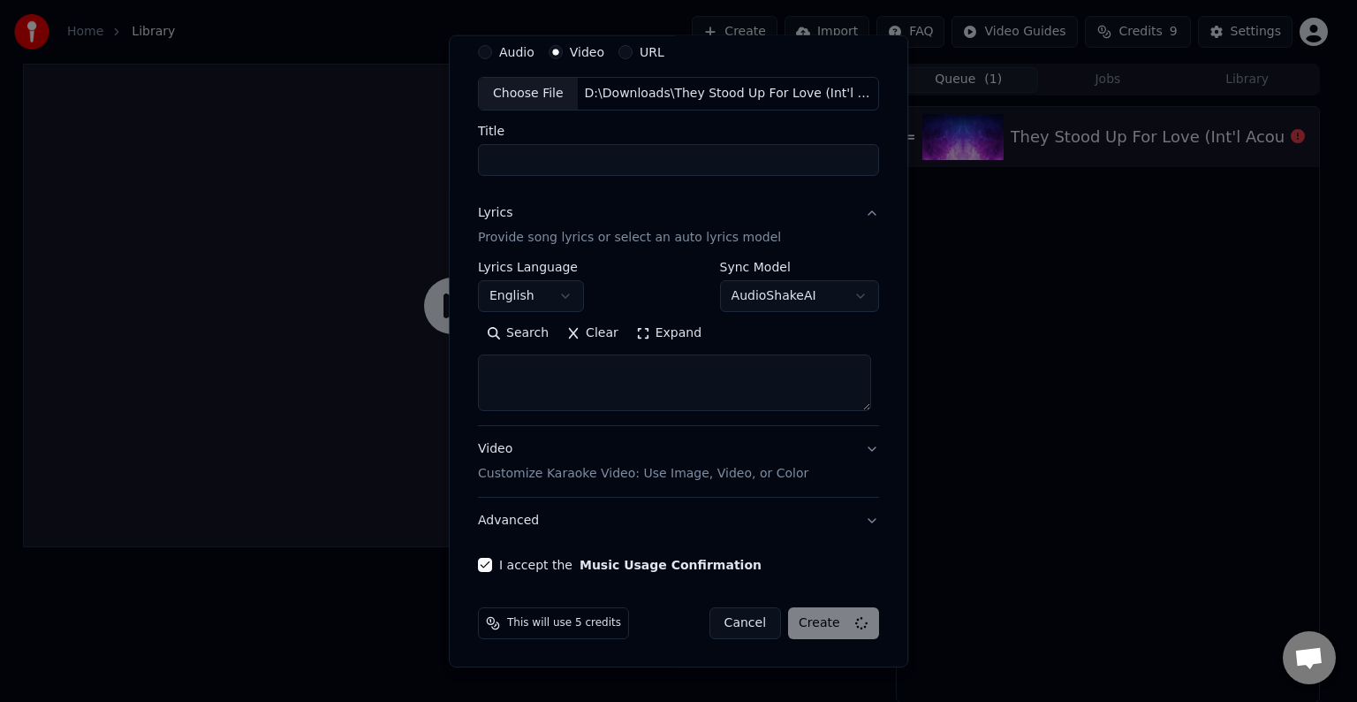
select select
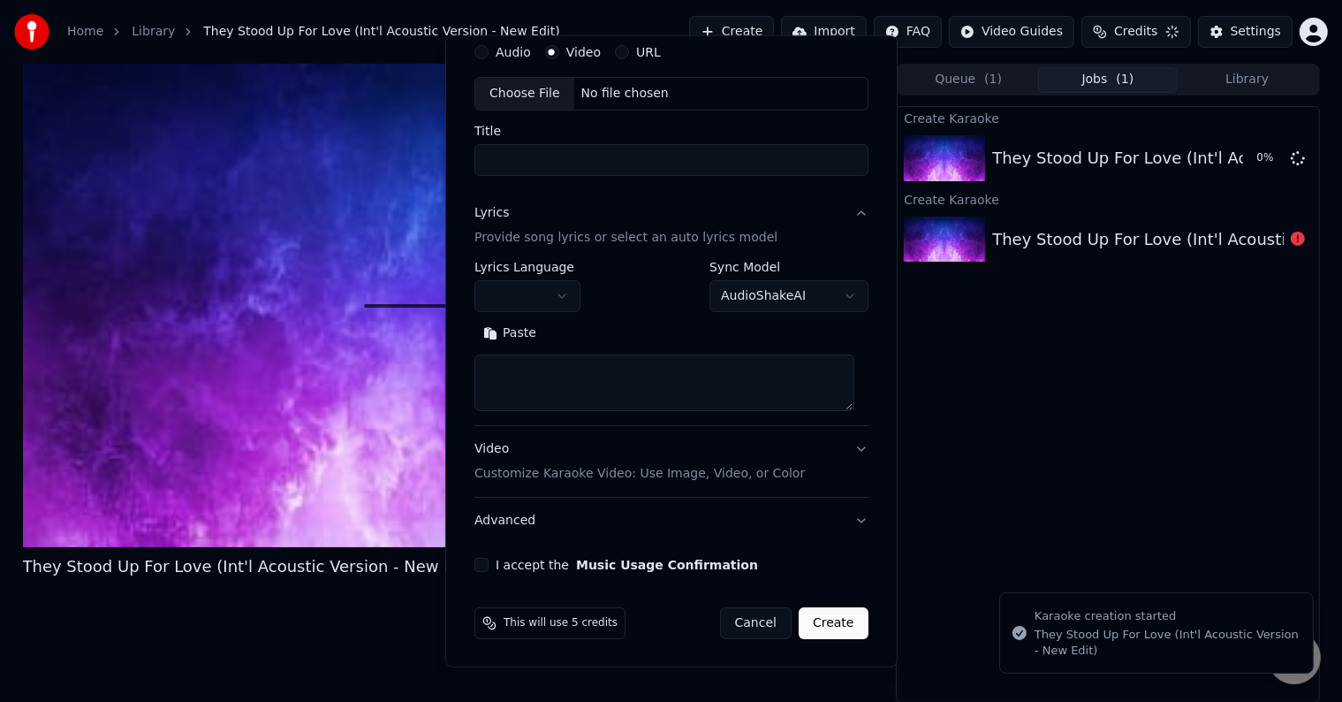
scroll to position [0, 0]
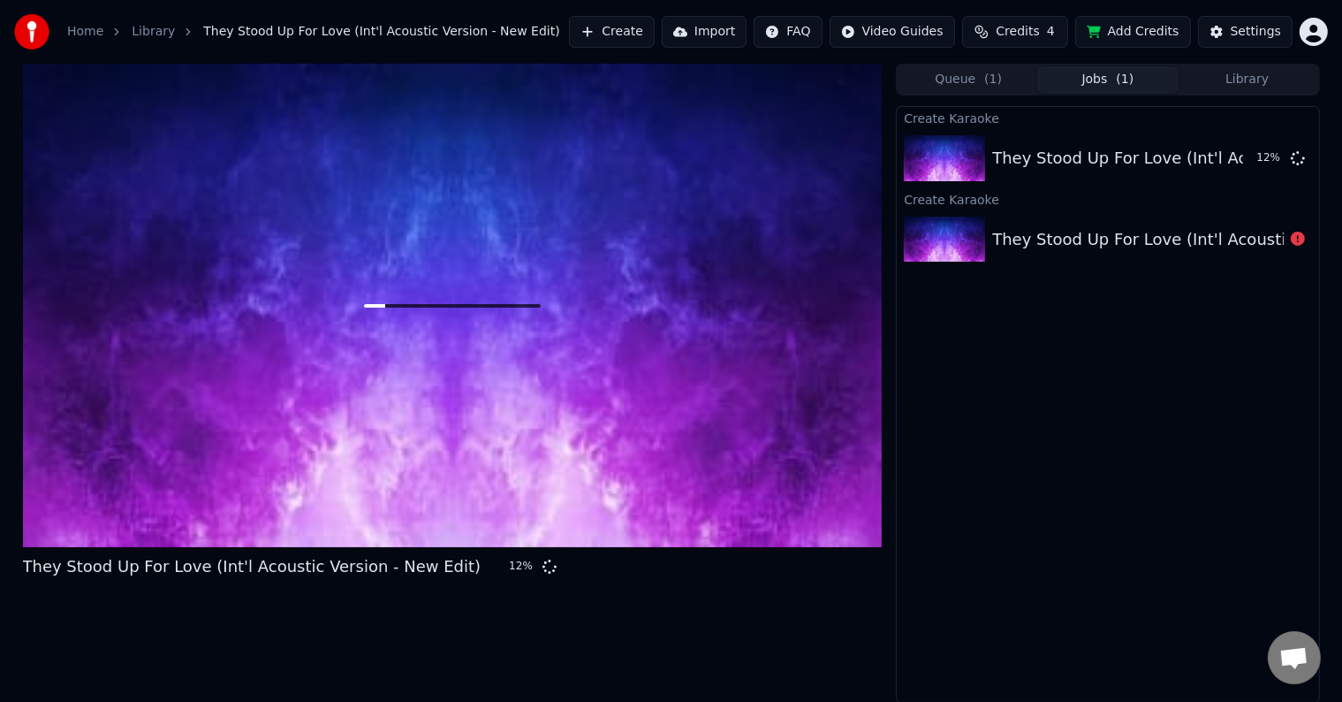
click at [1135, 36] on button "Add Credits" at bounding box center [1133, 32] width 116 height 32
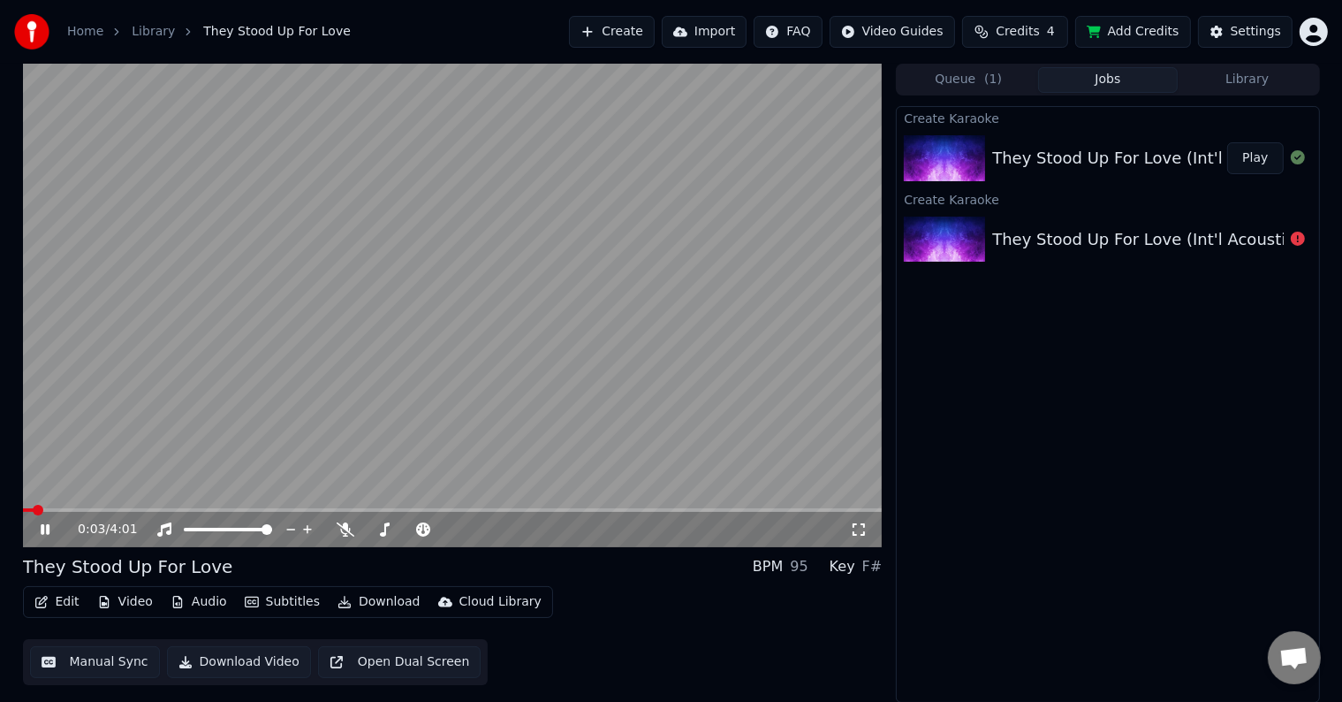
click at [32, 508] on span at bounding box center [28, 510] width 11 height 4
click at [33, 513] on span at bounding box center [38, 510] width 11 height 11
click at [875, 565] on div "F#" at bounding box center [872, 566] width 20 height 21
click at [710, 512] on span at bounding box center [453, 510] width 860 height 4
click at [760, 506] on video at bounding box center [453, 305] width 860 height 483
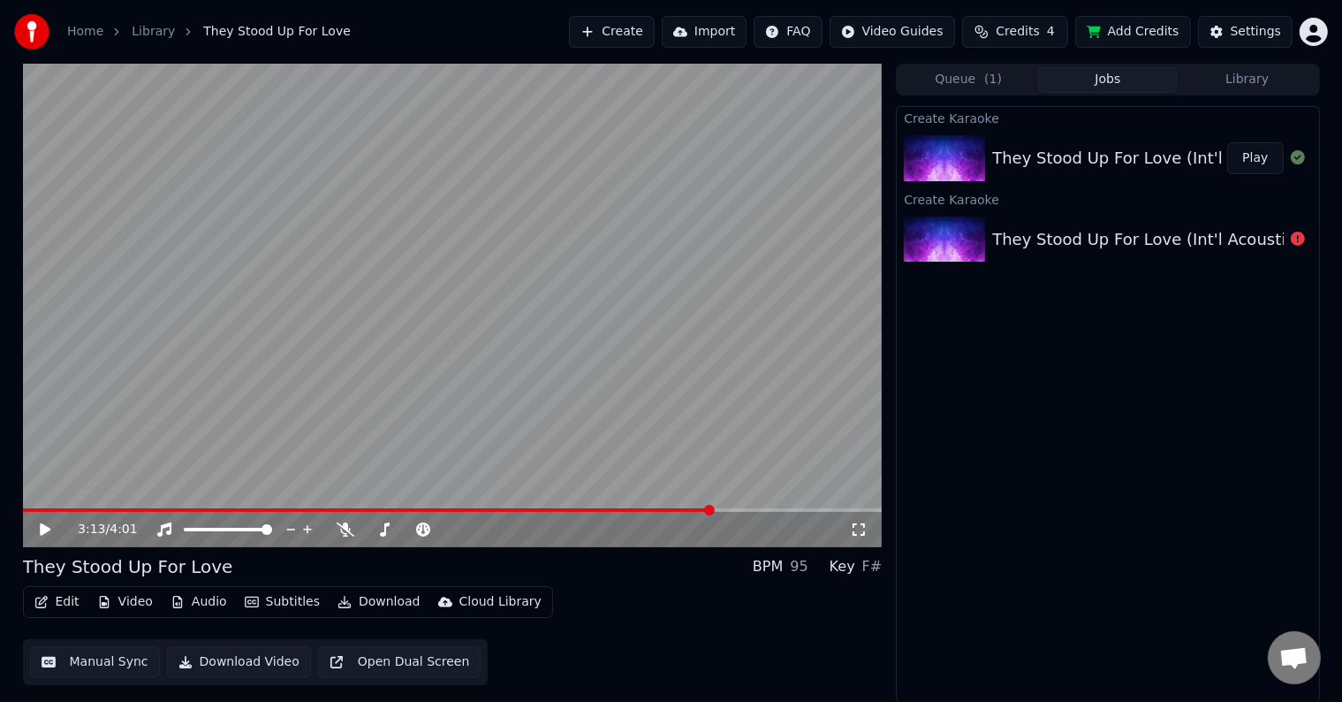
click at [795, 508] on span at bounding box center [453, 510] width 860 height 4
click at [489, 424] on video at bounding box center [453, 305] width 860 height 483
click at [383, 599] on button "Download" at bounding box center [378, 601] width 97 height 25
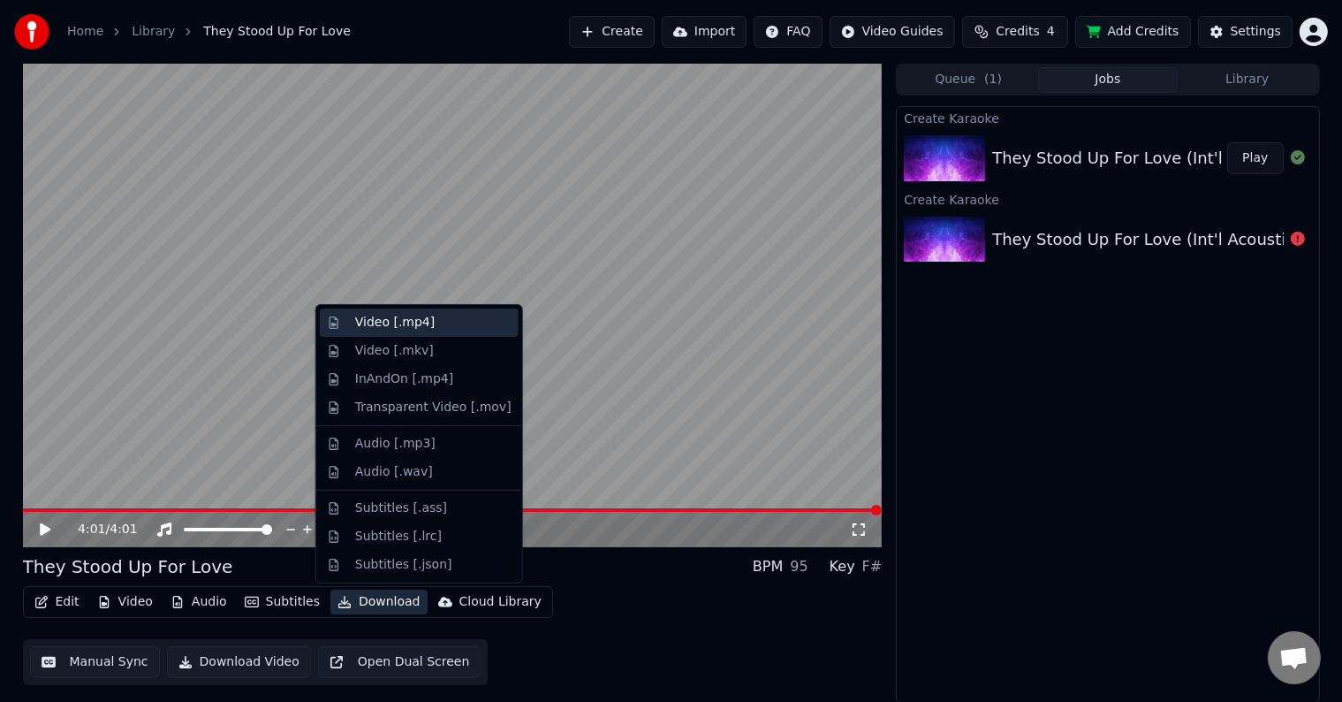
click at [401, 323] on div "Video [.mp4]" at bounding box center [395, 323] width 80 height 18
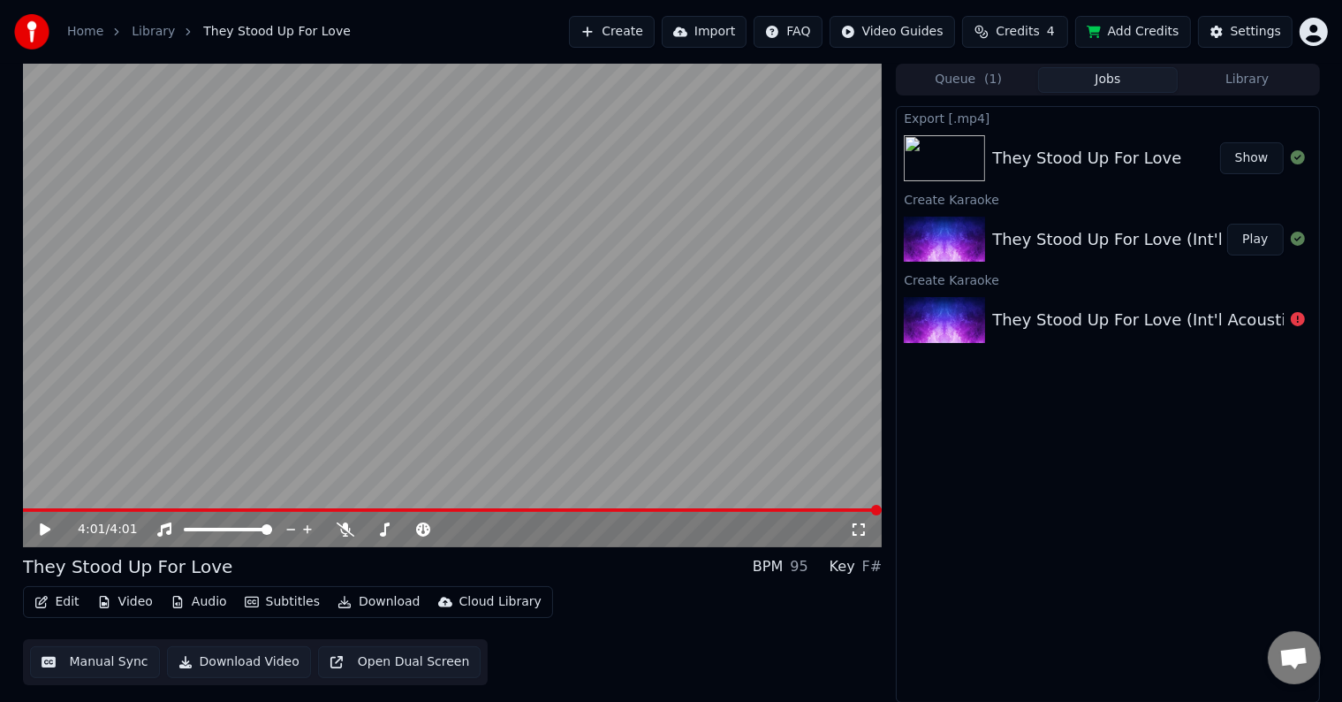
click at [1244, 156] on button "Show" at bounding box center [1252, 158] width 64 height 32
